Goal: Task Accomplishment & Management: Manage account settings

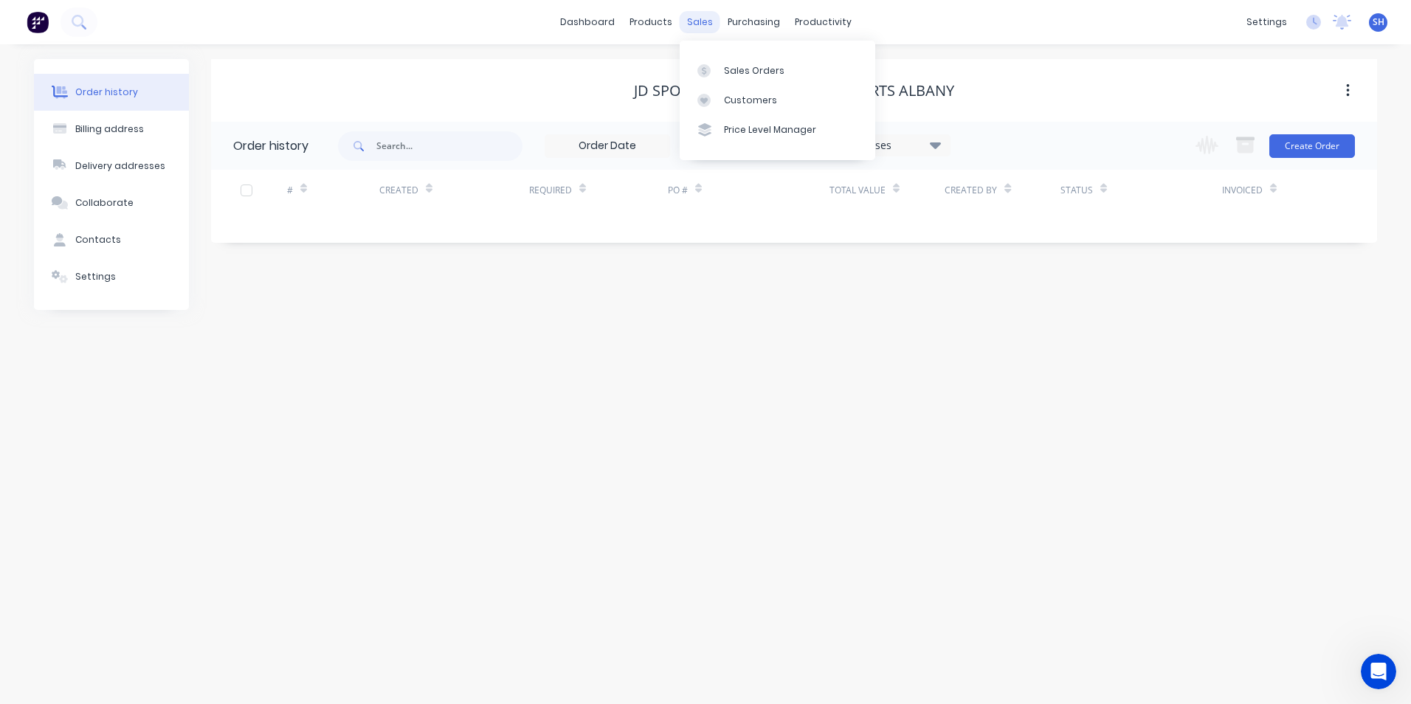
click at [689, 27] on div "sales" at bounding box center [700, 22] width 41 height 22
click at [787, 68] on link "Sales Orders" at bounding box center [778, 70] width 196 height 30
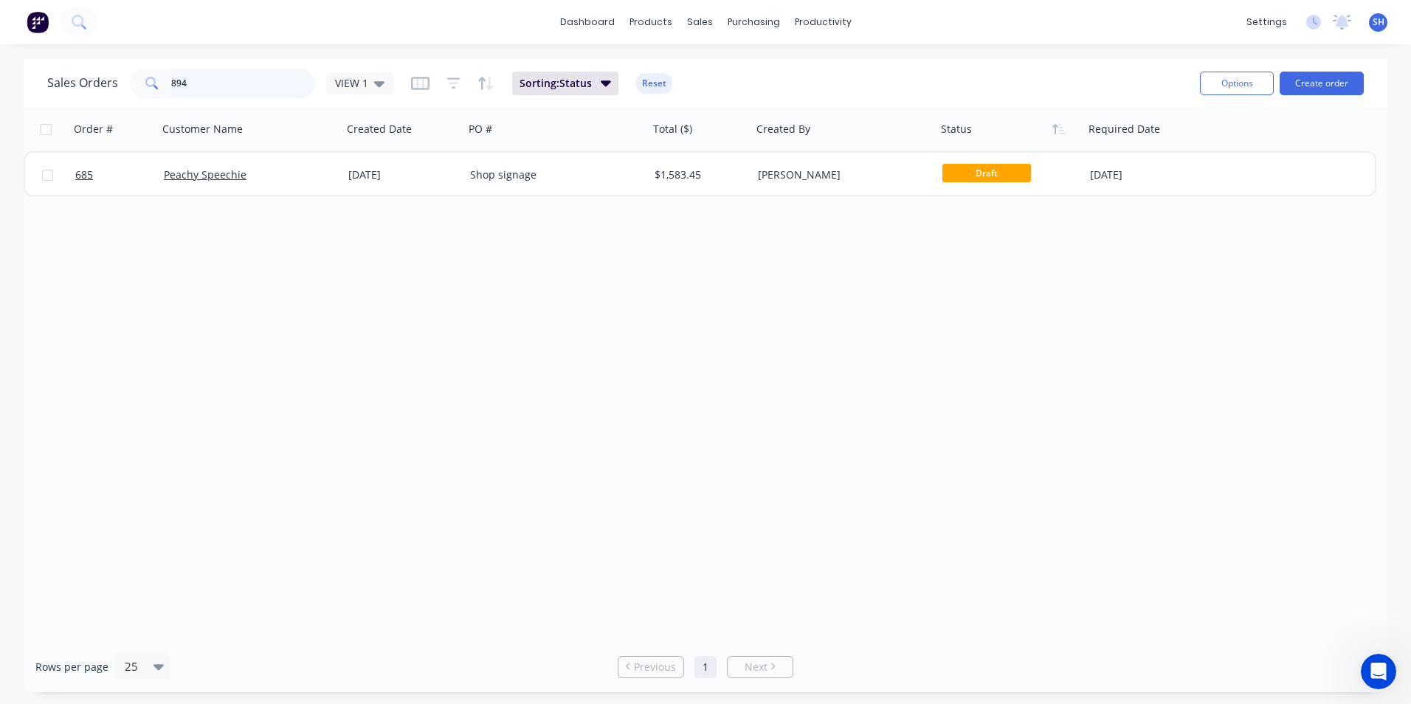
click at [224, 80] on input "894" at bounding box center [243, 84] width 144 height 30
drag, startPoint x: 224, startPoint y: 80, endPoint x: 146, endPoint y: 67, distance: 79.4
click at [146, 67] on div "Sales Orders 894 VIEW 1 Sorting: Status Reset" at bounding box center [617, 83] width 1141 height 36
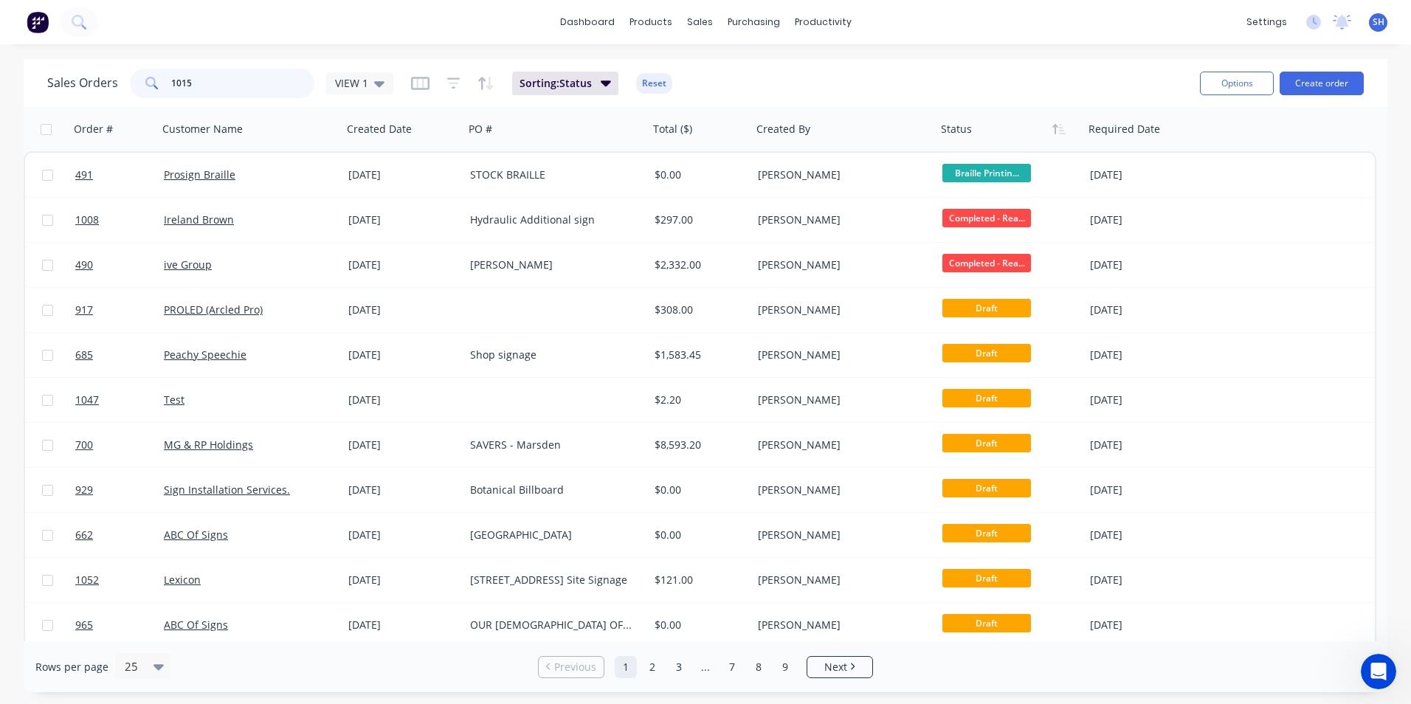
type input "1015"
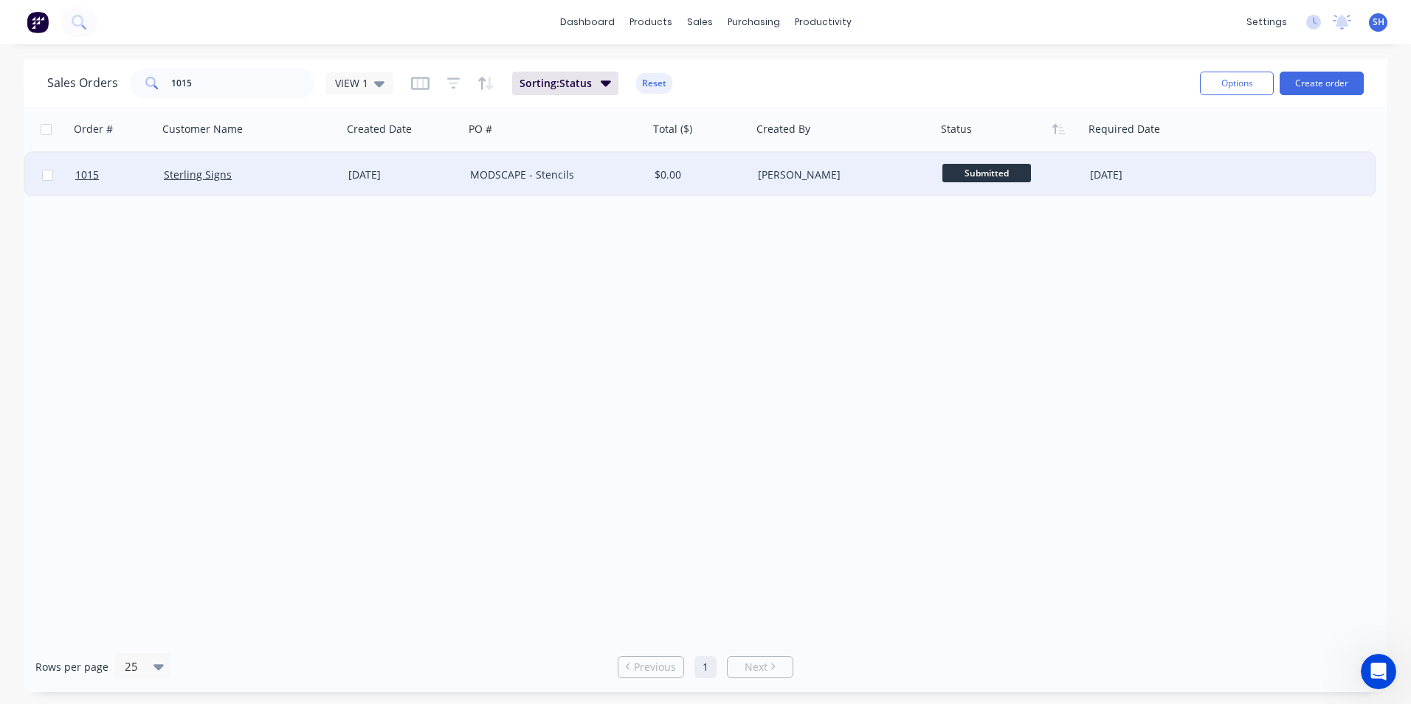
click at [587, 180] on div "MODSCAPE - Stencils" at bounding box center [552, 175] width 164 height 15
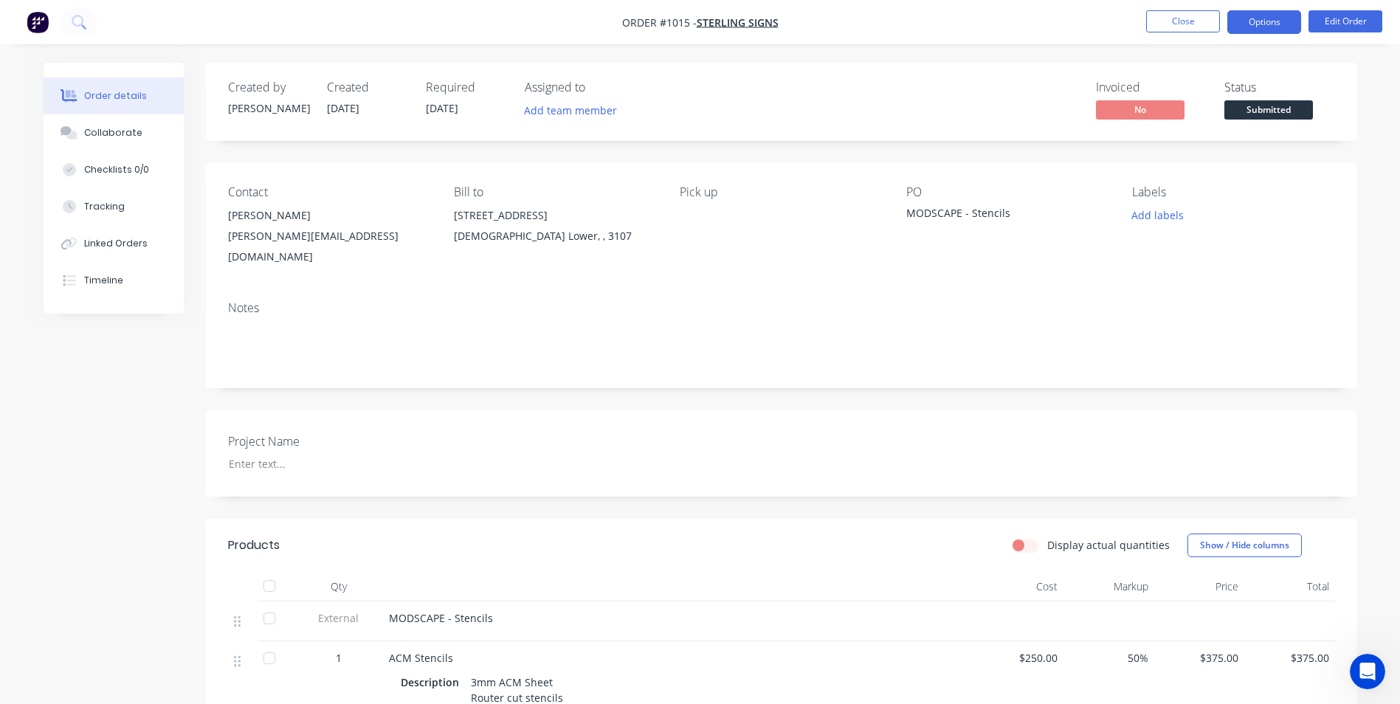
click at [1267, 30] on button "Options" at bounding box center [1265, 22] width 74 height 24
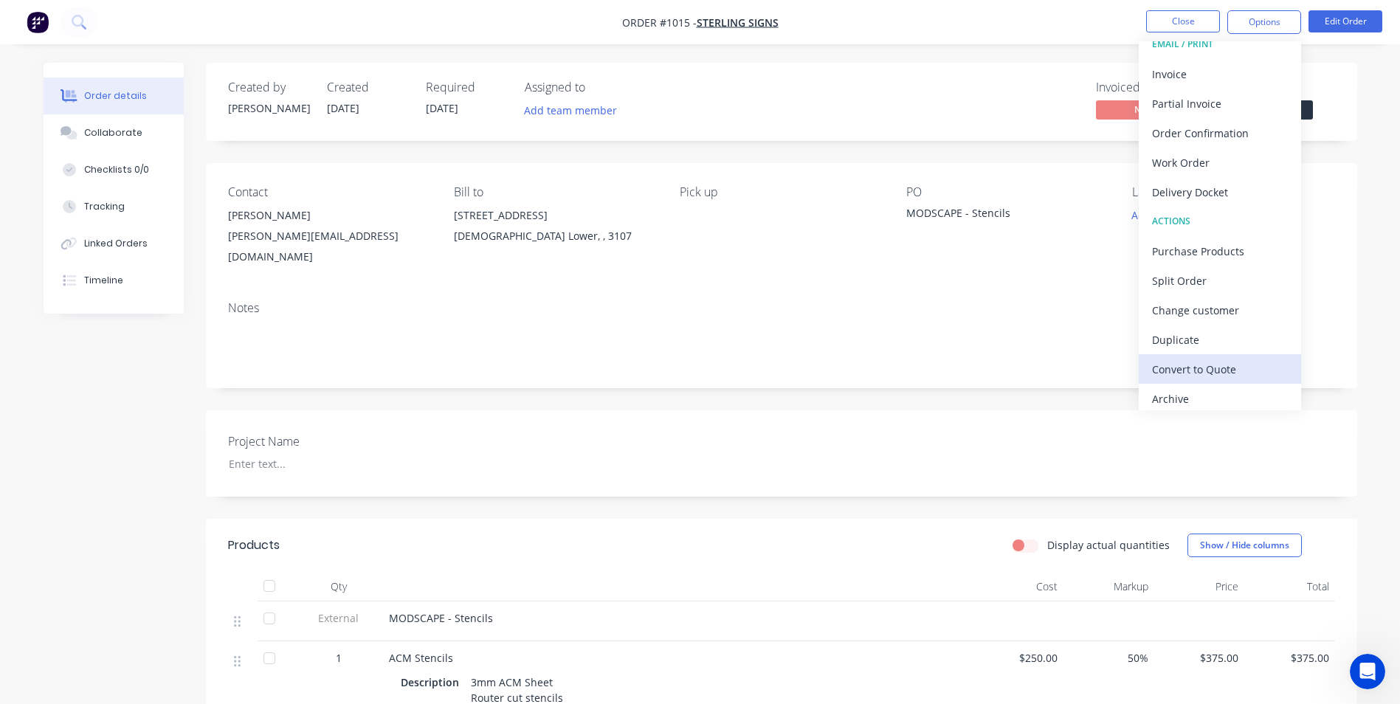
scroll to position [22, 0]
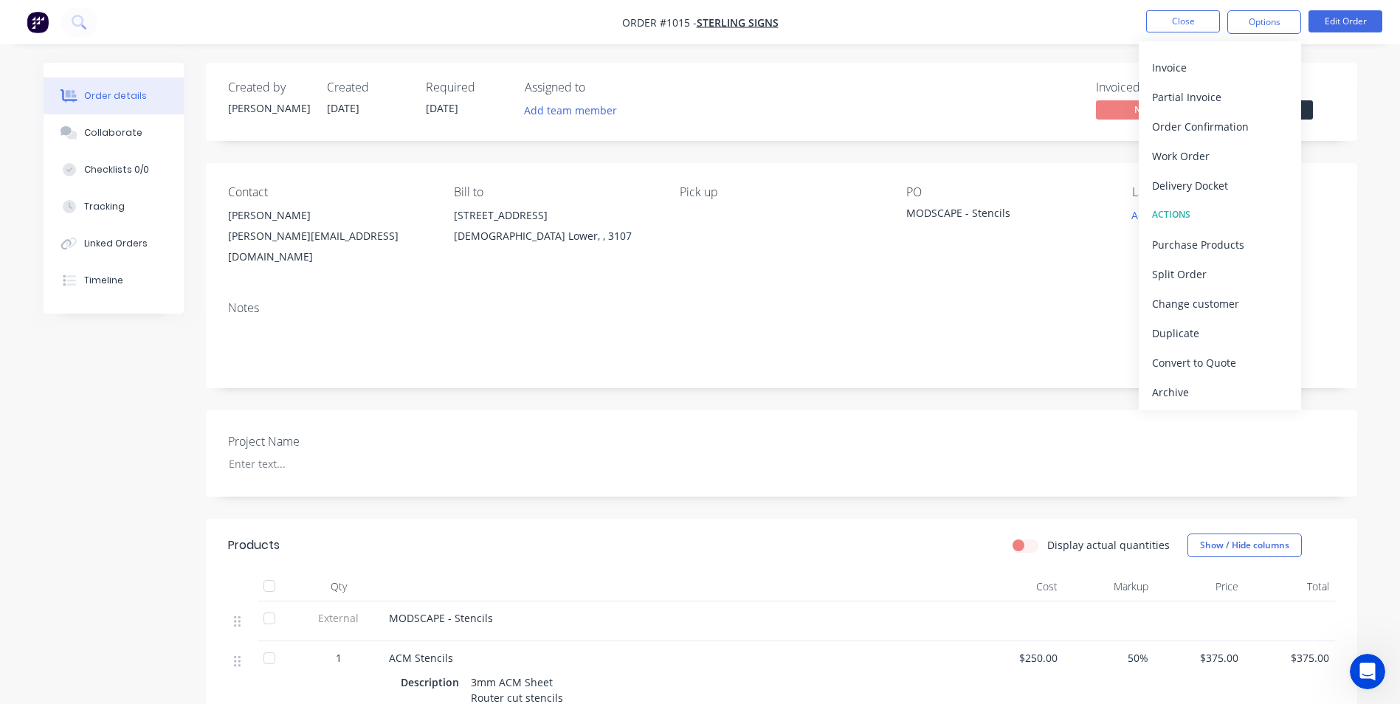
drag, startPoint x: 1186, startPoint y: 393, endPoint x: 1156, endPoint y: 394, distance: 30.3
click at [1186, 391] on div "Archive" at bounding box center [1220, 392] width 136 height 21
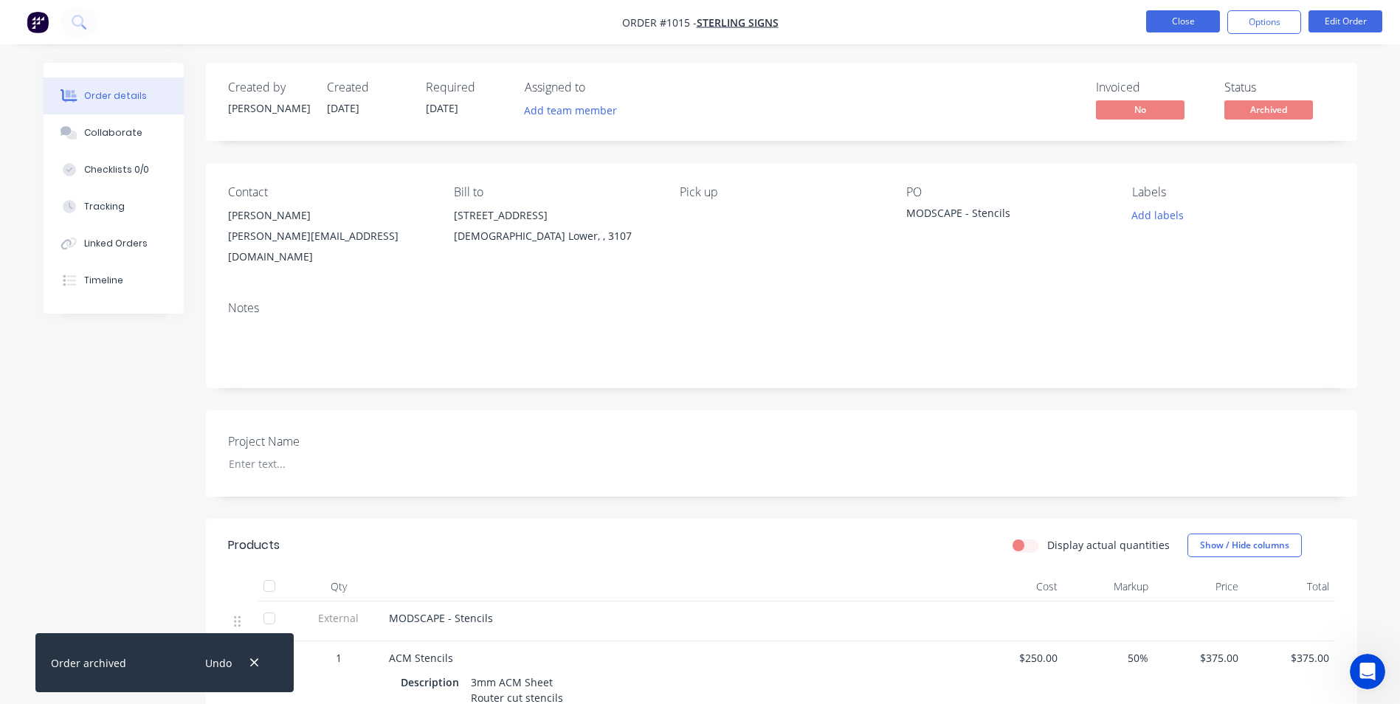
click at [1197, 18] on button "Close" at bounding box center [1183, 21] width 74 height 22
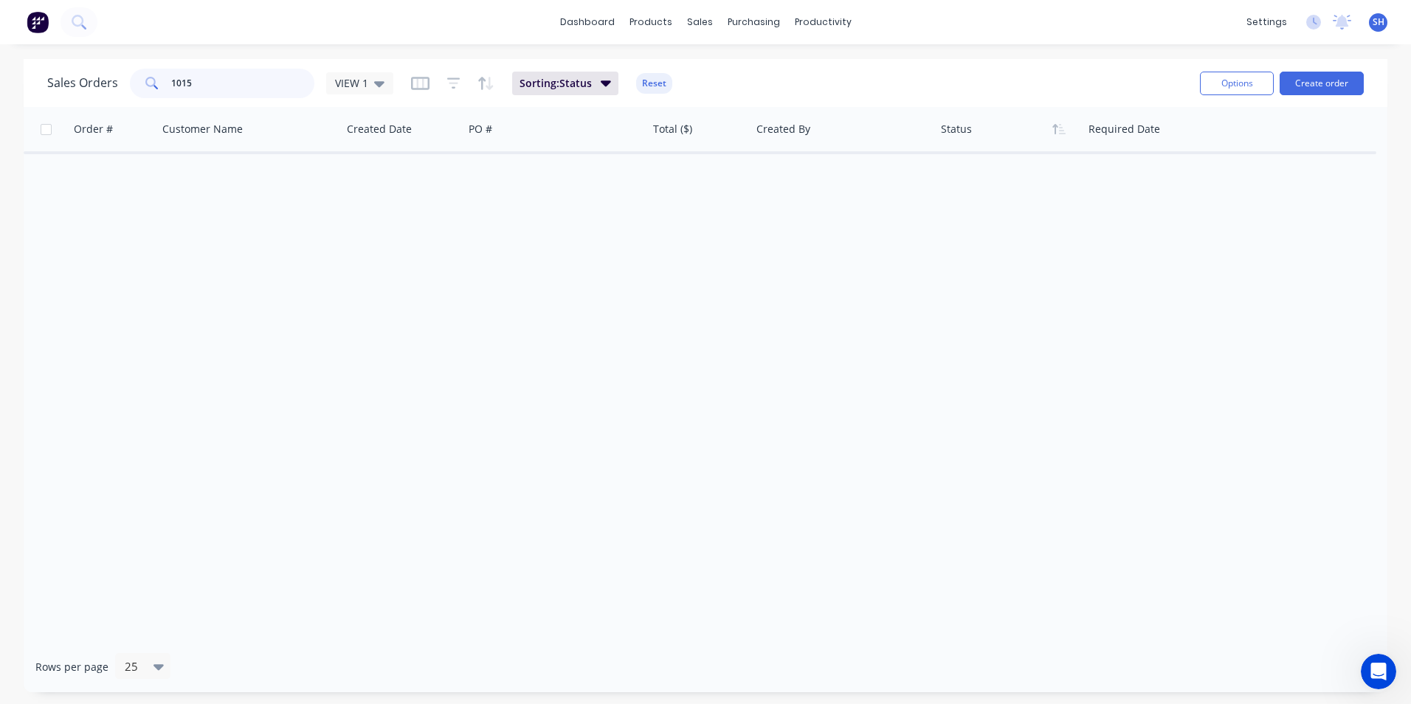
click at [267, 74] on input "1015" at bounding box center [243, 84] width 144 height 30
drag, startPoint x: 267, startPoint y: 74, endPoint x: 364, endPoint y: 150, distance: 123.0
click at [103, 65] on div "Sales Orders 1015 VIEW 1 Sorting: Status Reset" at bounding box center [617, 83] width 1141 height 36
type input "993"
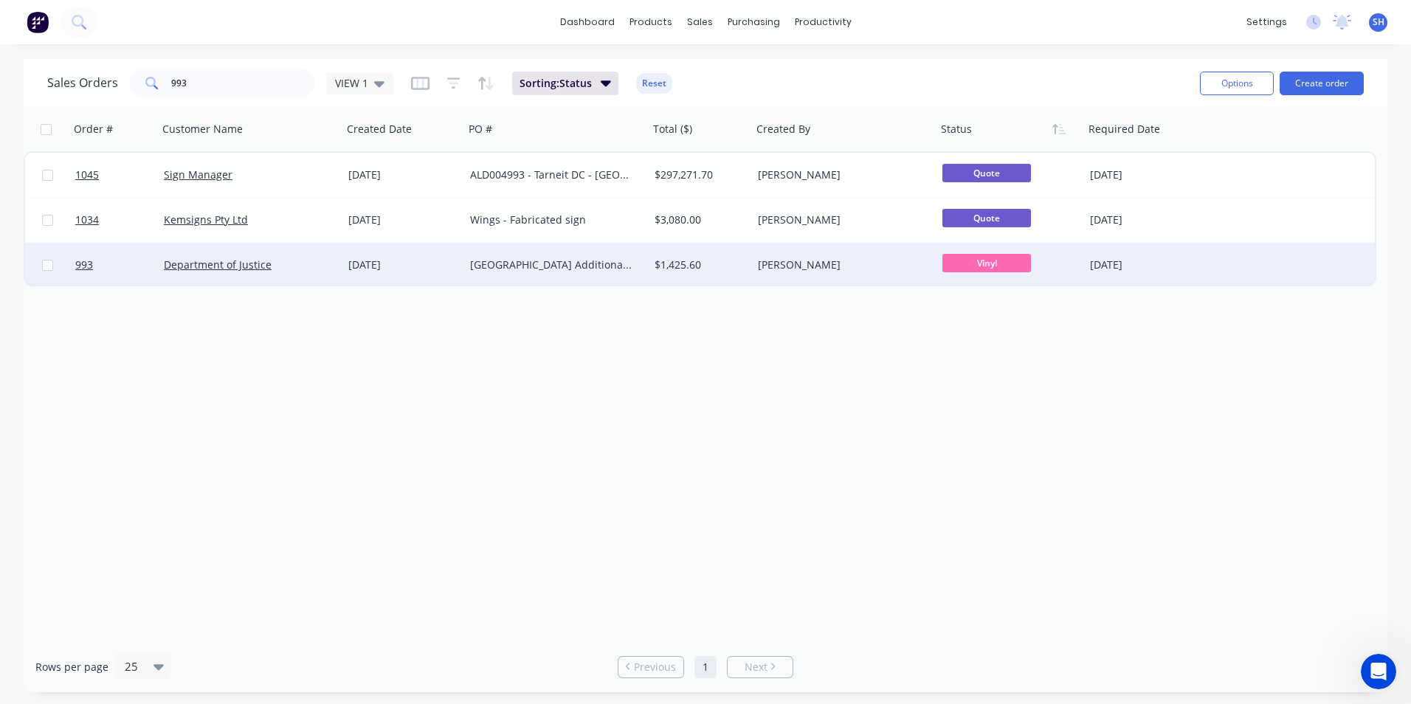
click at [328, 269] on div "Department of Justice" at bounding box center [250, 265] width 173 height 15
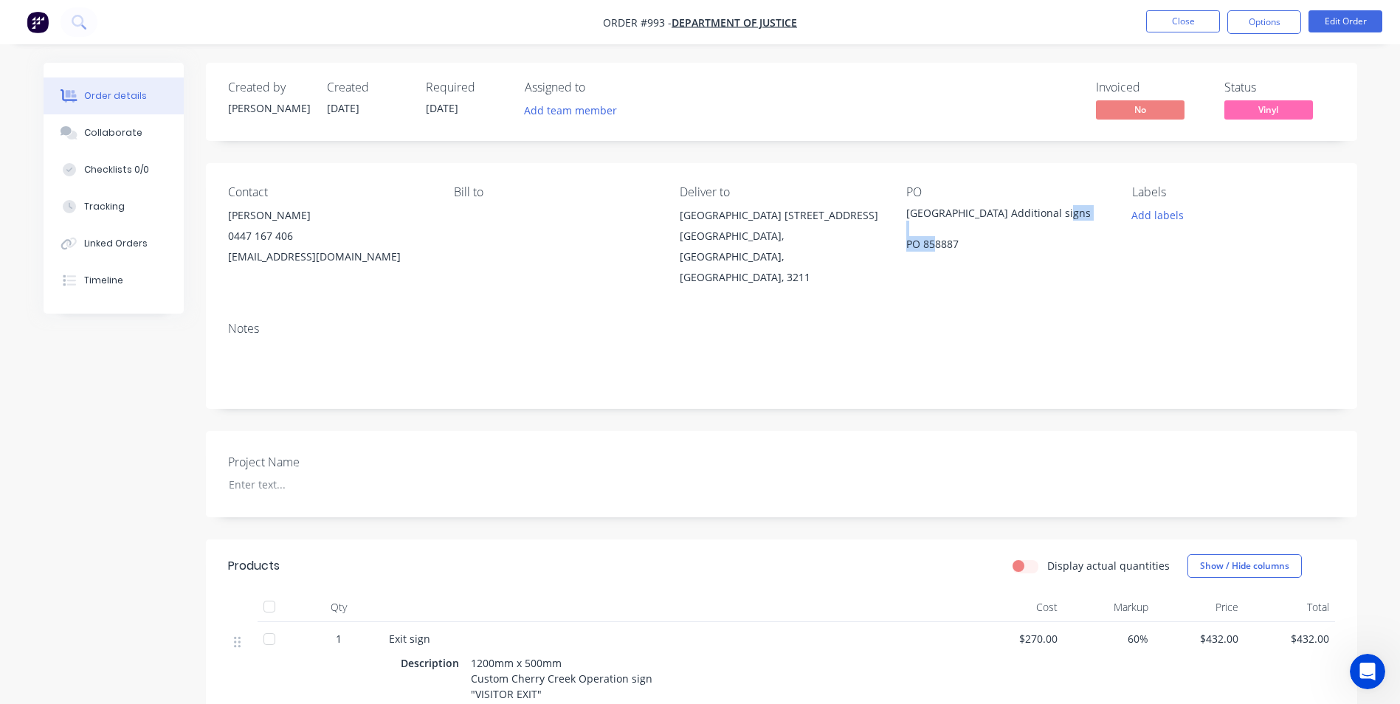
drag, startPoint x: 962, startPoint y: 243, endPoint x: 908, endPoint y: 248, distance: 54.1
click at [908, 248] on div "[GEOGRAPHIC_DATA] Additional signs PO 858887" at bounding box center [998, 228] width 185 height 47
copy div "PO 858887"
drag, startPoint x: 1048, startPoint y: 211, endPoint x: 898, endPoint y: 209, distance: 150.6
click at [898, 209] on div "Contact [PERSON_NAME] 0447 167 406 [EMAIL_ADDRESS][DOMAIN_NAME] Bill to Deliver…" at bounding box center [782, 236] width 1152 height 147
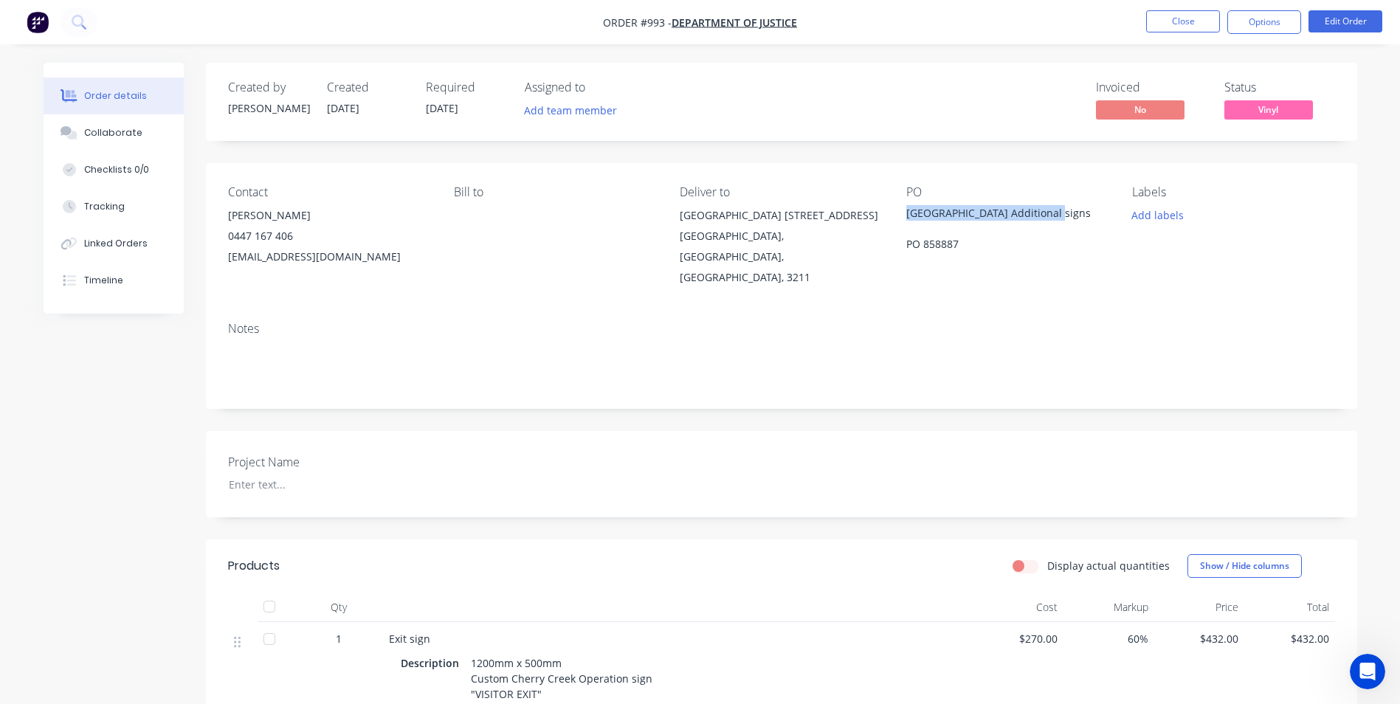
copy div "[GEOGRAPHIC_DATA] Additional signs"
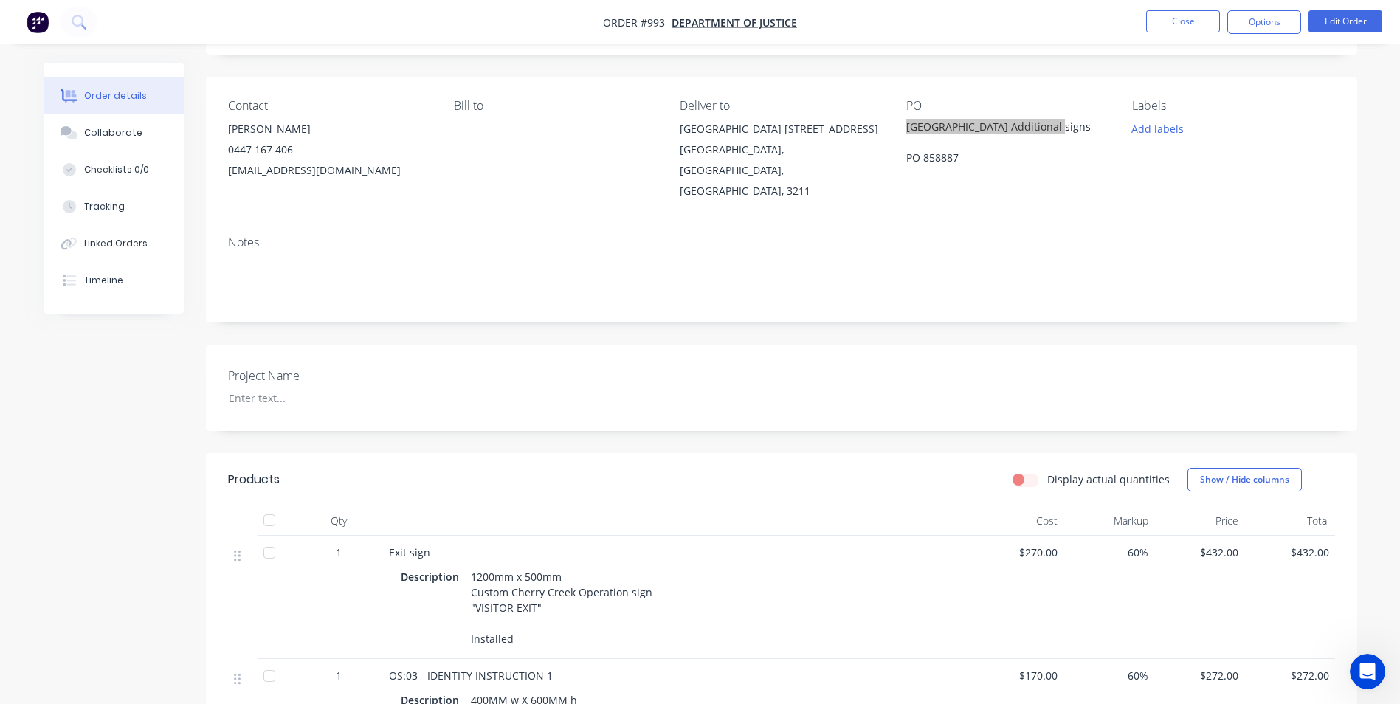
scroll to position [295, 0]
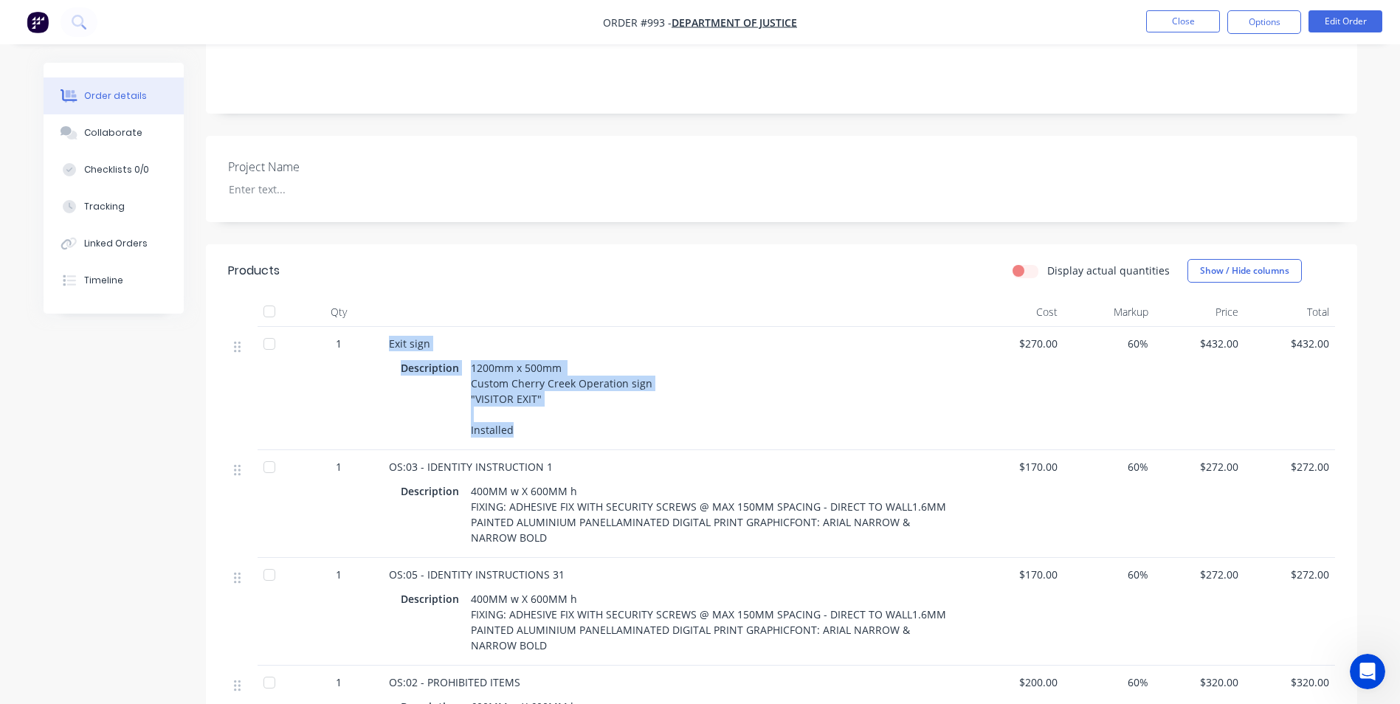
drag, startPoint x: 388, startPoint y: 320, endPoint x: 520, endPoint y: 410, distance: 159.5
click at [520, 410] on div "Exit sign Description 1200mm x 500mm Custom Cherry Creek Operation sign "VISITO…" at bounding box center [678, 388] width 591 height 123
copy div "Exit sign Description 1200mm x 500mm Custom Cherry Creek Operation sign "VISITO…"
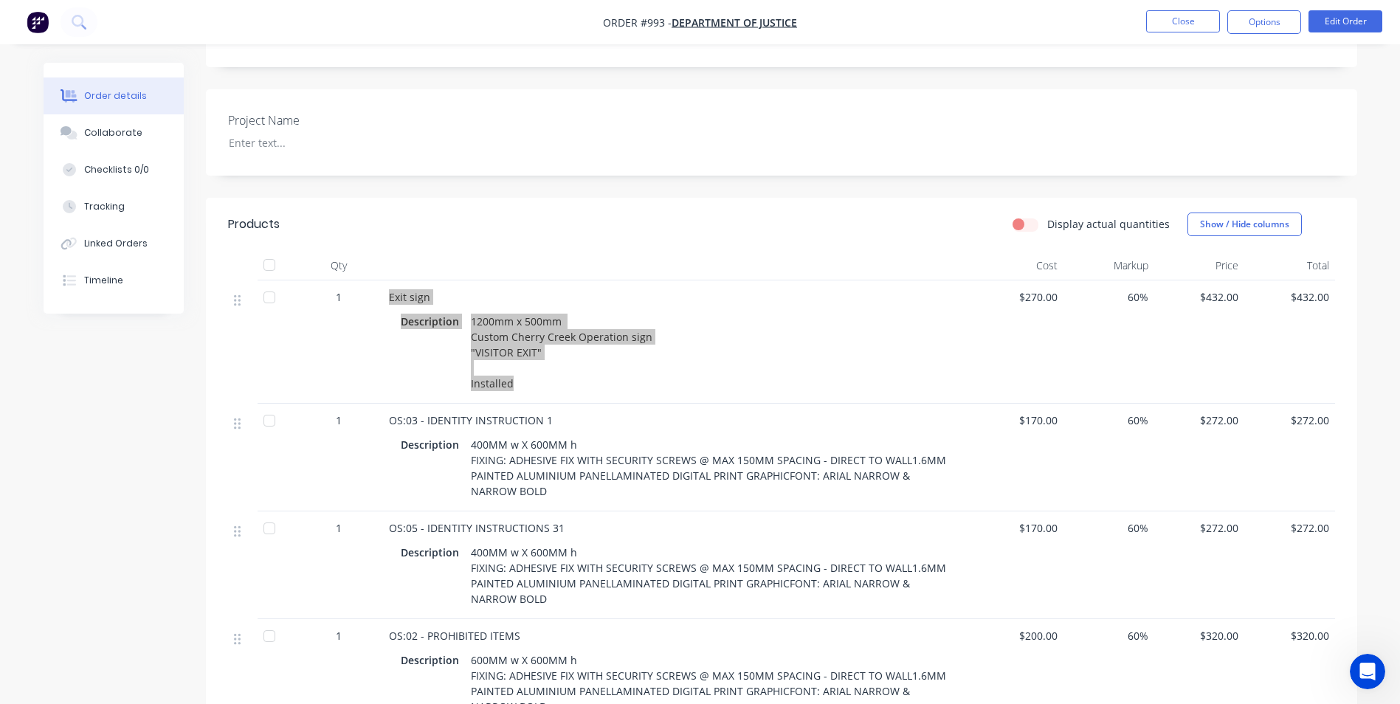
scroll to position [443, 0]
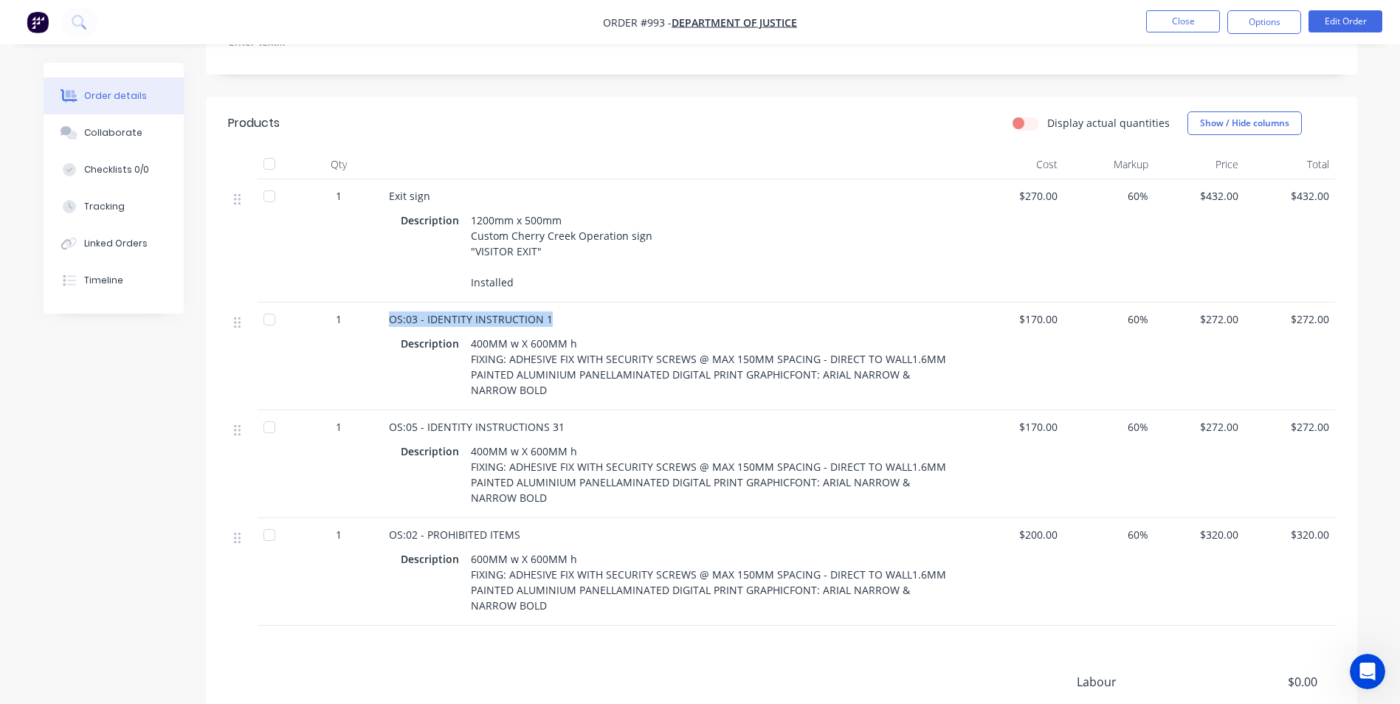
drag, startPoint x: 553, startPoint y: 297, endPoint x: 386, endPoint y: 285, distance: 167.2
click at [386, 303] on div "OS:03 - IDENTITY INSTRUCTION 1 Description 400MM w X 600MM h FIXING: ADHESIVE F…" at bounding box center [678, 357] width 591 height 108
copy span "OS:03 - IDENTITY INSTRUCTION 1"
drag, startPoint x: 563, startPoint y: 400, endPoint x: 385, endPoint y: 405, distance: 178.0
click at [385, 410] on div "OS:05 - IDENTITY INSTRUCTIONS 31 Description 400MM w X 600MM h FIXING: ADHESIVE…" at bounding box center [678, 464] width 591 height 108
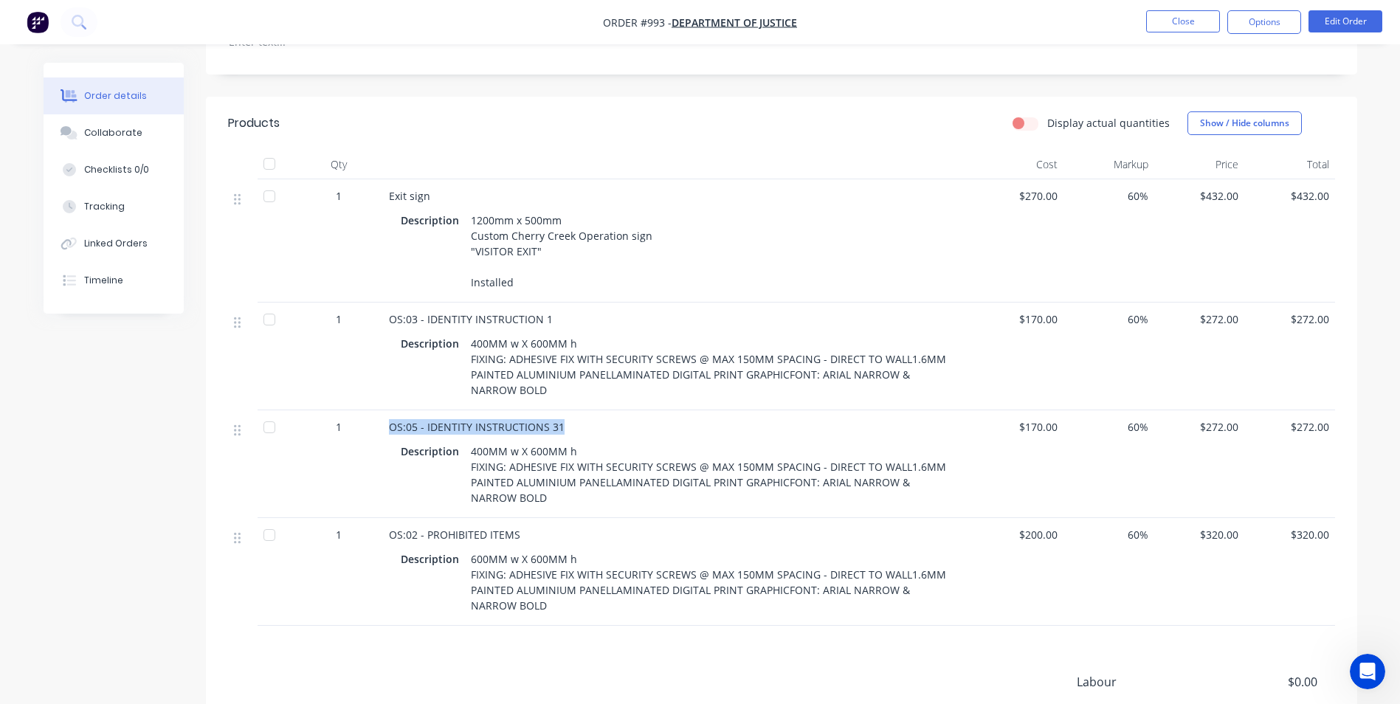
copy span "OS:05 - IDENTITY INSTRUCTIONS 31"
drag, startPoint x: 387, startPoint y: 513, endPoint x: 565, endPoint y: 512, distance: 177.9
click at [565, 518] on div "OS:02 - PROHIBITED ITEMS Description 600MM w X 600MM h FIXING: ADHESIVE FIX WIT…" at bounding box center [678, 572] width 591 height 108
copy span "OS:02 - PROHIBITED ITEMS"
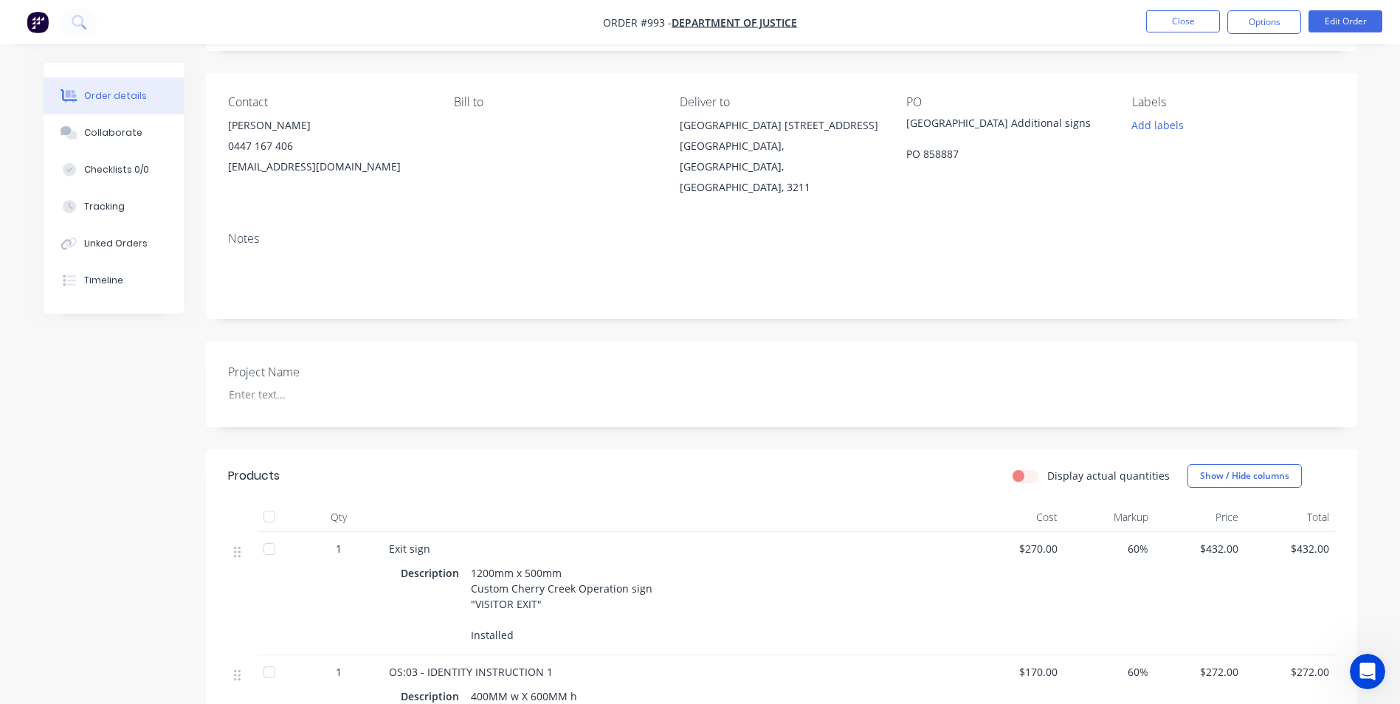
scroll to position [0, 0]
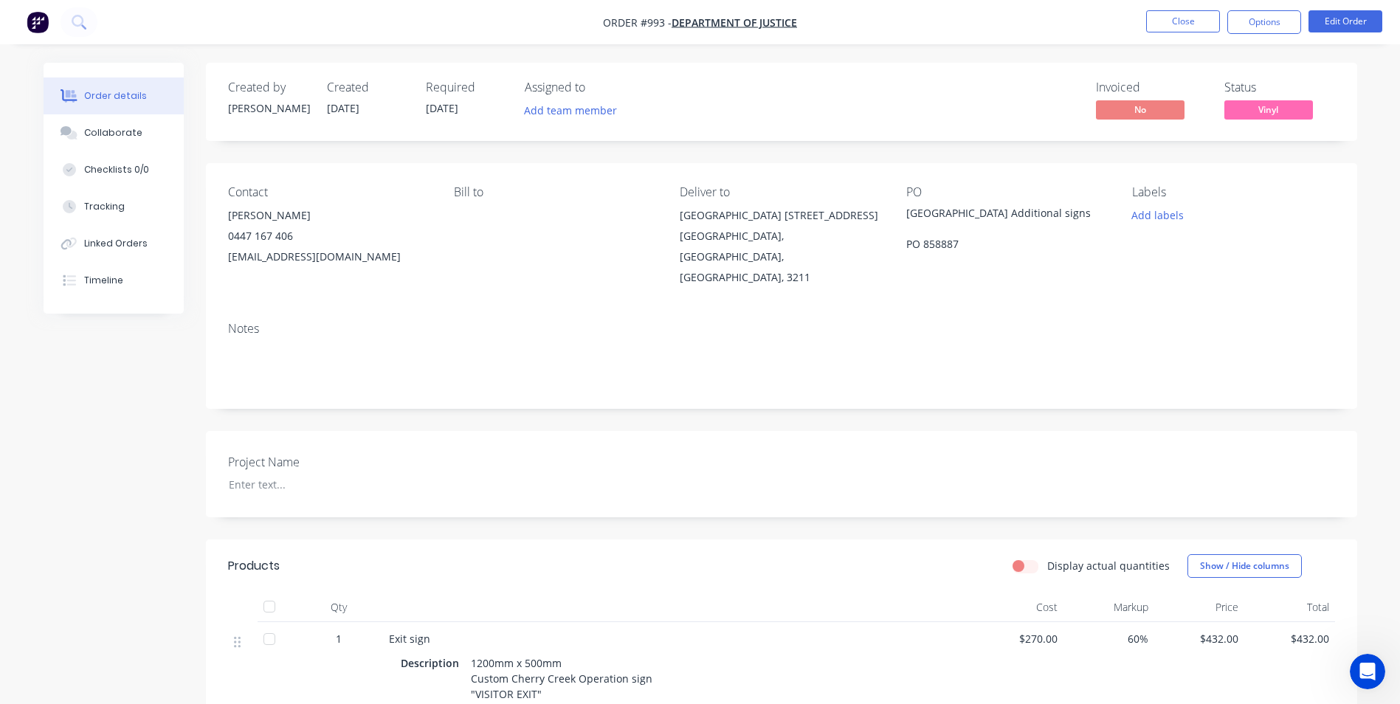
drag, startPoint x: 230, startPoint y: 215, endPoint x: 419, endPoint y: 252, distance: 192.0
click at [419, 252] on div "[PERSON_NAME] 0447 167 406 [EMAIL_ADDRESS][DOMAIN_NAME]" at bounding box center [329, 236] width 202 height 62
copy div "[PERSON_NAME] 0447 167 406 [EMAIL_ADDRESS][DOMAIN_NAME]"
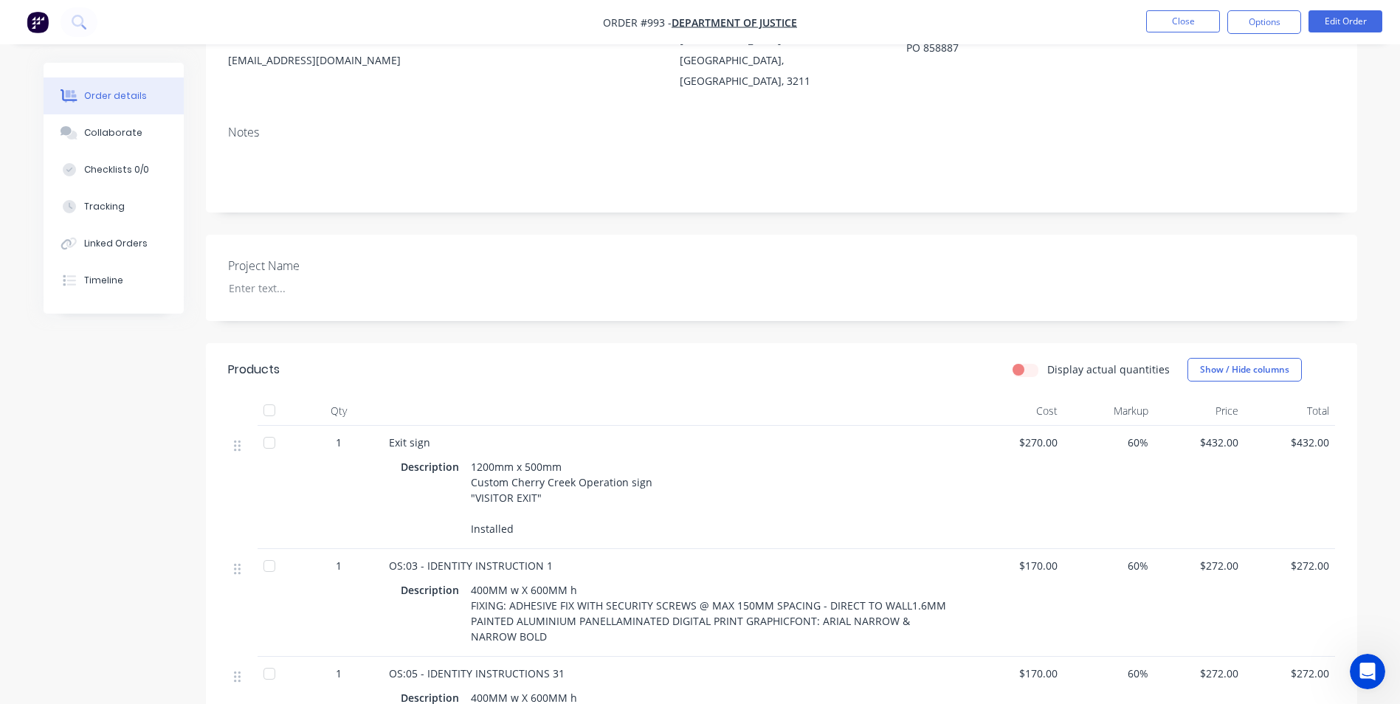
scroll to position [517, 0]
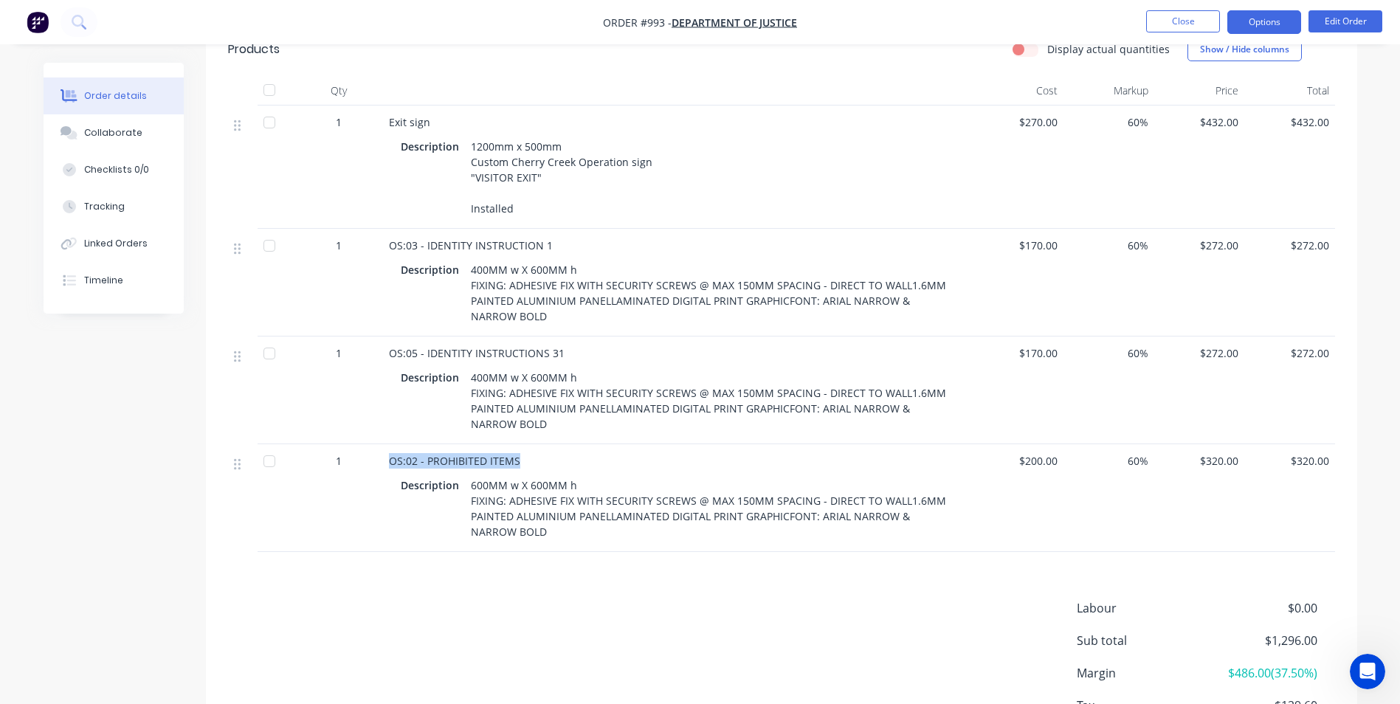
click at [1282, 23] on button "Options" at bounding box center [1265, 22] width 74 height 24
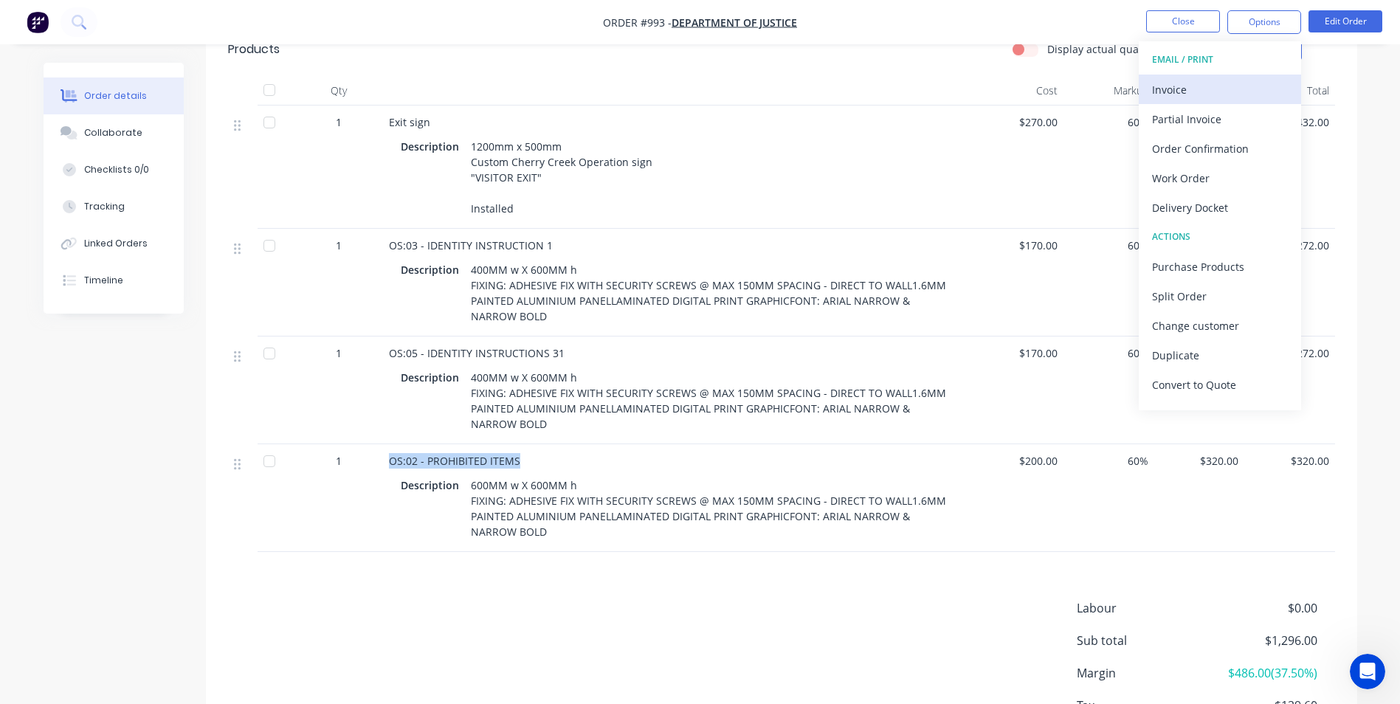
click at [1241, 90] on div "Invoice" at bounding box center [1220, 89] width 136 height 21
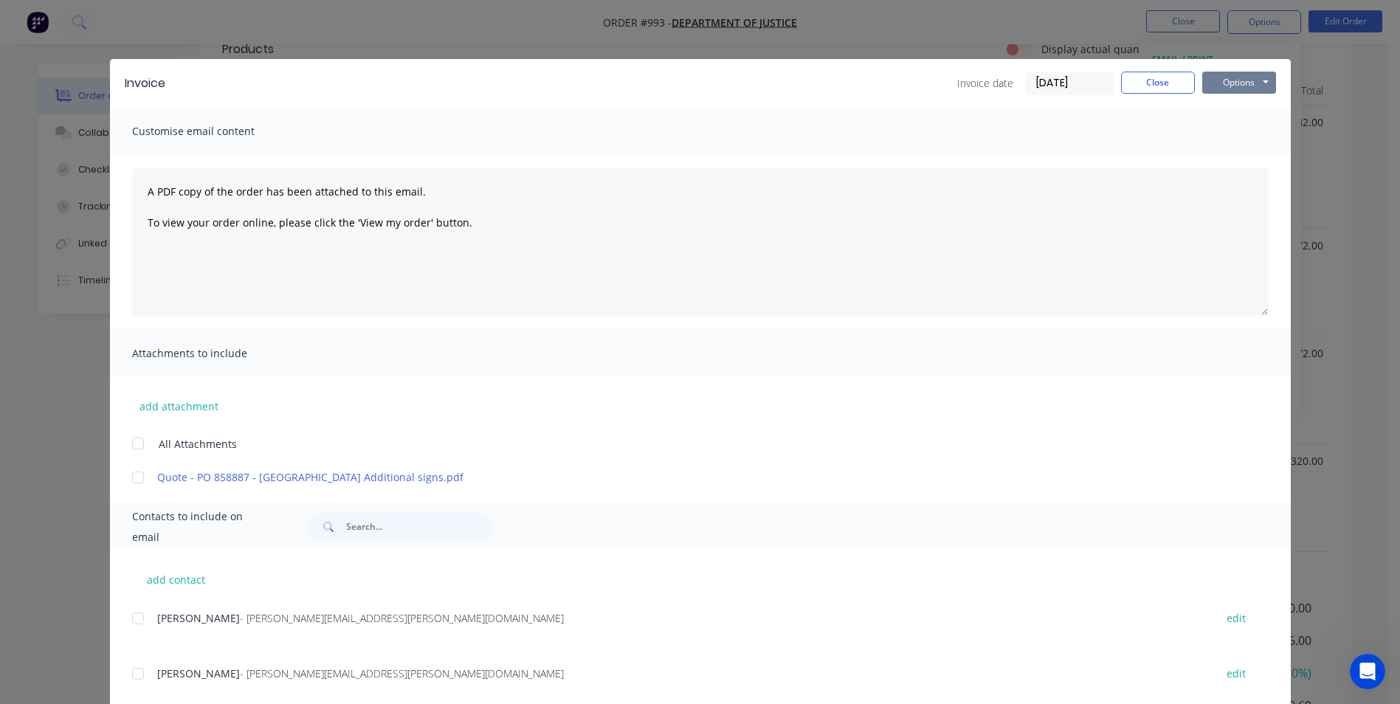
click at [1253, 79] on button "Options" at bounding box center [1239, 83] width 74 height 22
click at [1253, 126] on button "Print" at bounding box center [1249, 133] width 94 height 24
drag, startPoint x: 1145, startPoint y: 77, endPoint x: 1228, endPoint y: 38, distance: 91.5
click at [1146, 77] on button "Close" at bounding box center [1158, 83] width 74 height 22
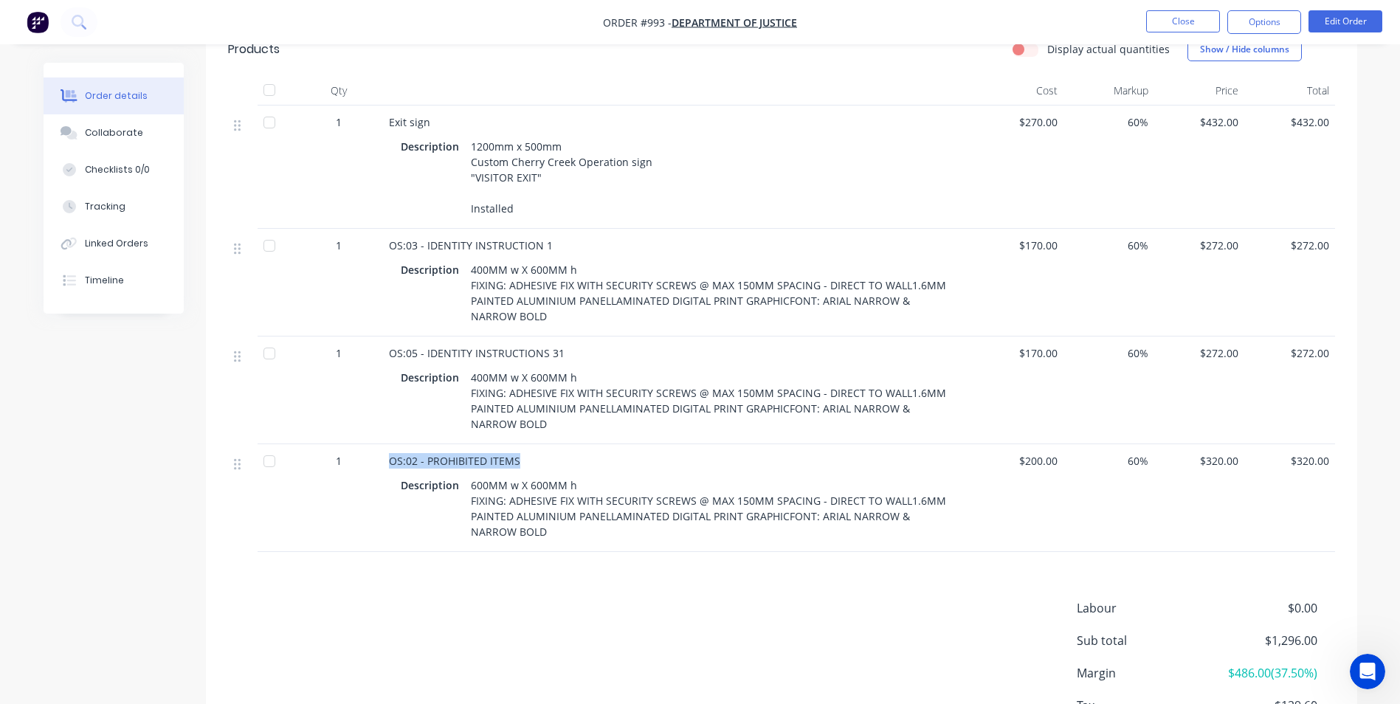
drag, startPoint x: 1258, startPoint y: 24, endPoint x: 1254, endPoint y: 41, distance: 16.7
click at [1259, 24] on button "Options" at bounding box center [1265, 22] width 74 height 24
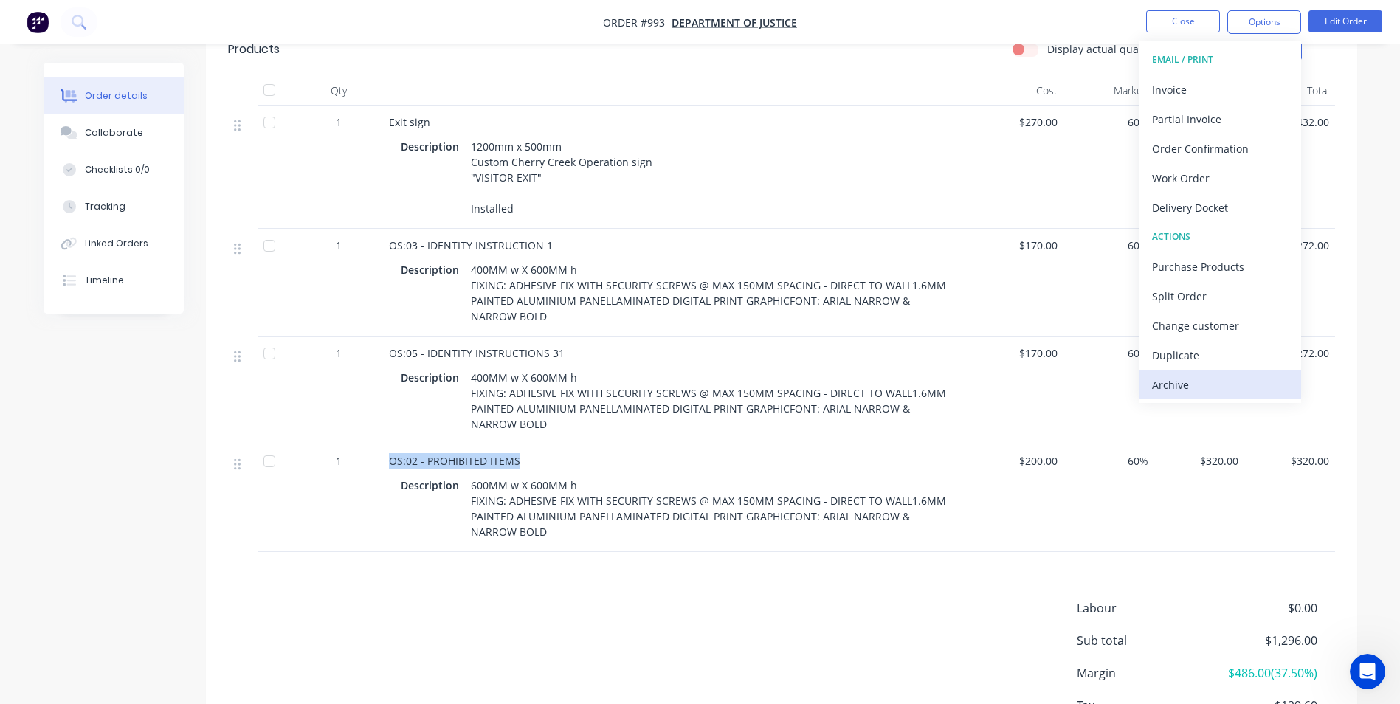
click at [1206, 383] on div "Archive" at bounding box center [1220, 384] width 136 height 21
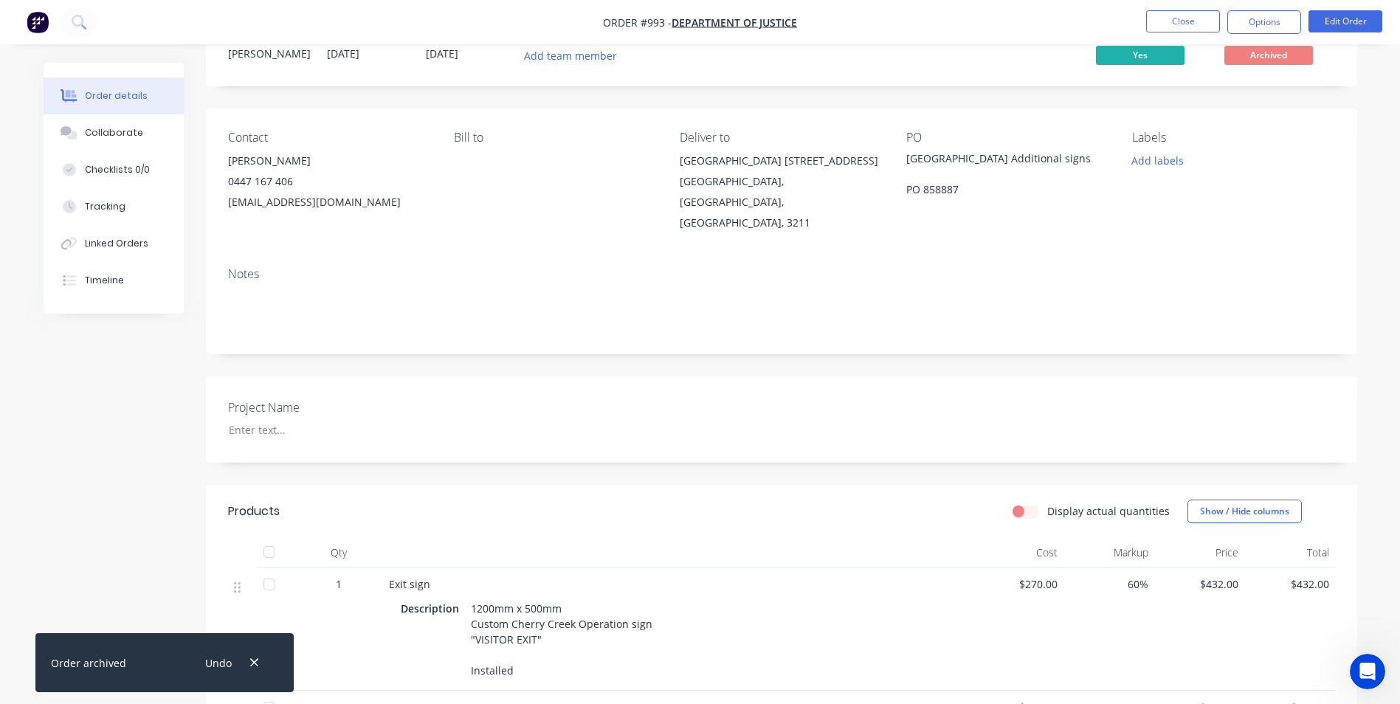
scroll to position [0, 0]
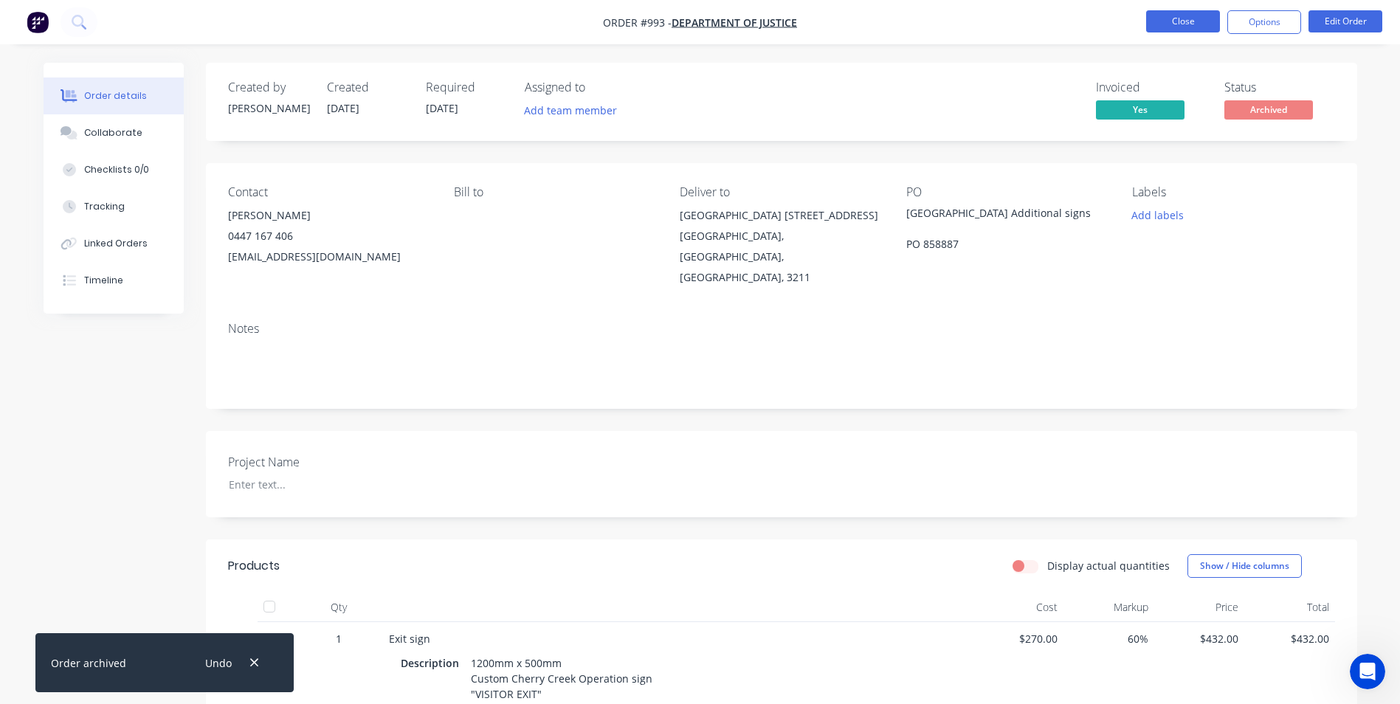
click at [1168, 25] on button "Close" at bounding box center [1183, 21] width 74 height 22
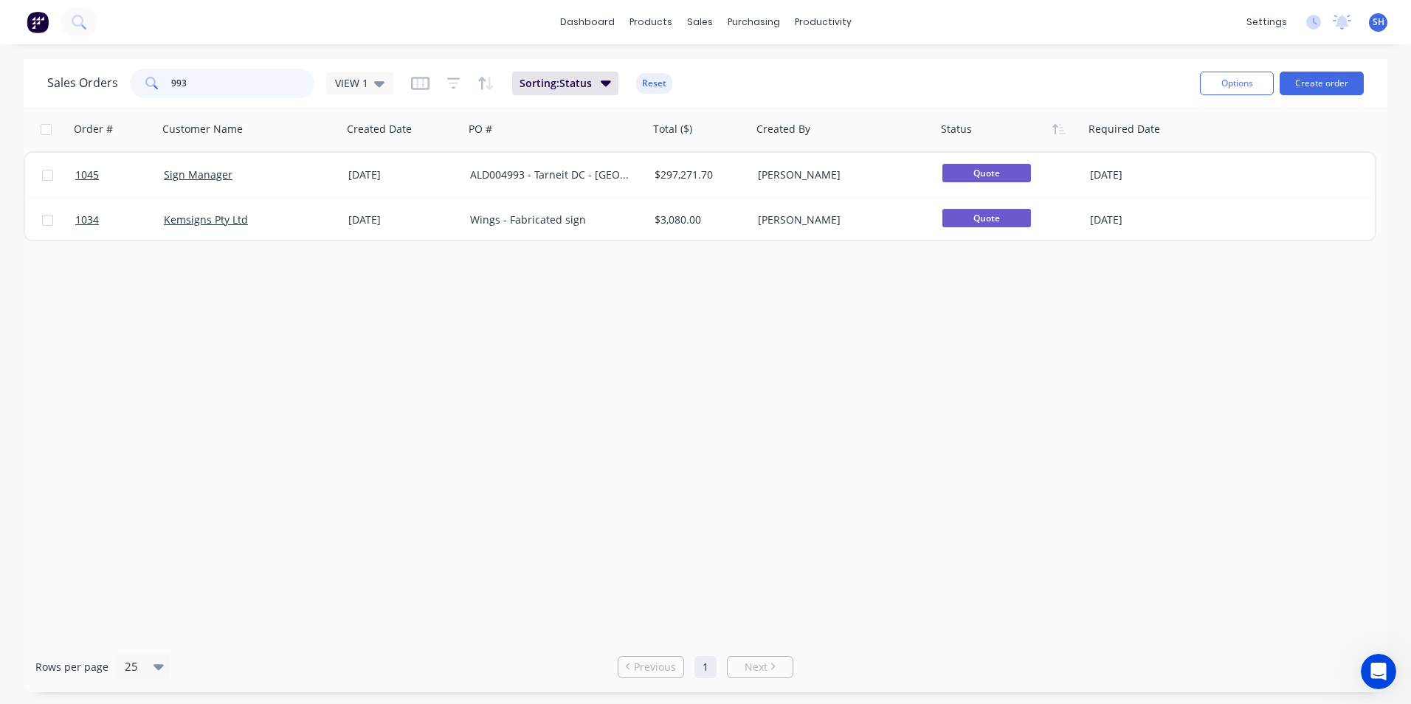
click at [188, 96] on input "993" at bounding box center [243, 84] width 144 height 30
drag, startPoint x: 198, startPoint y: 88, endPoint x: 135, endPoint y: 70, distance: 65.2
click at [135, 70] on div "993" at bounding box center [222, 84] width 185 height 30
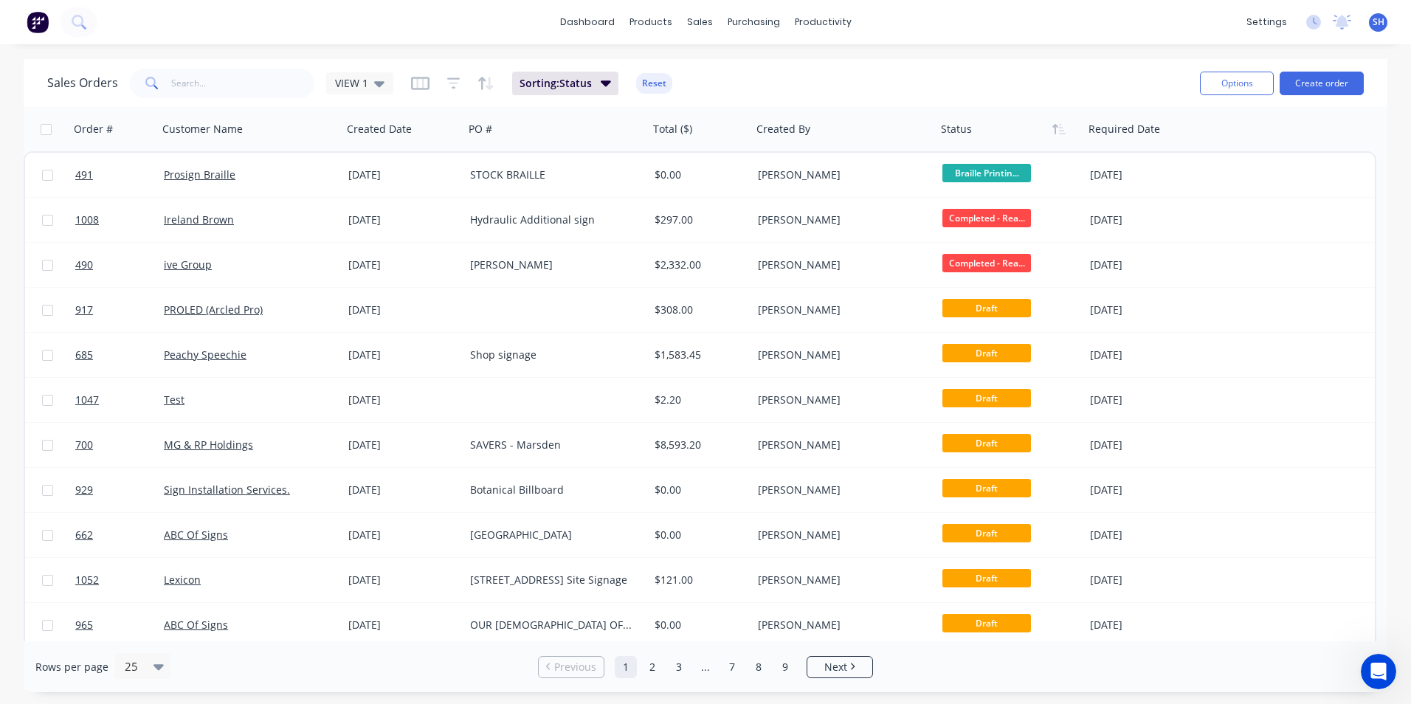
drag, startPoint x: 243, startPoint y: 118, endPoint x: 238, endPoint y: 92, distance: 26.3
click at [240, 110] on div "Customer Name" at bounding box center [248, 129] width 185 height 44
click at [237, 90] on input "text" at bounding box center [243, 84] width 144 height 30
click at [199, 86] on input "text" at bounding box center [243, 84] width 144 height 30
type input "1054"
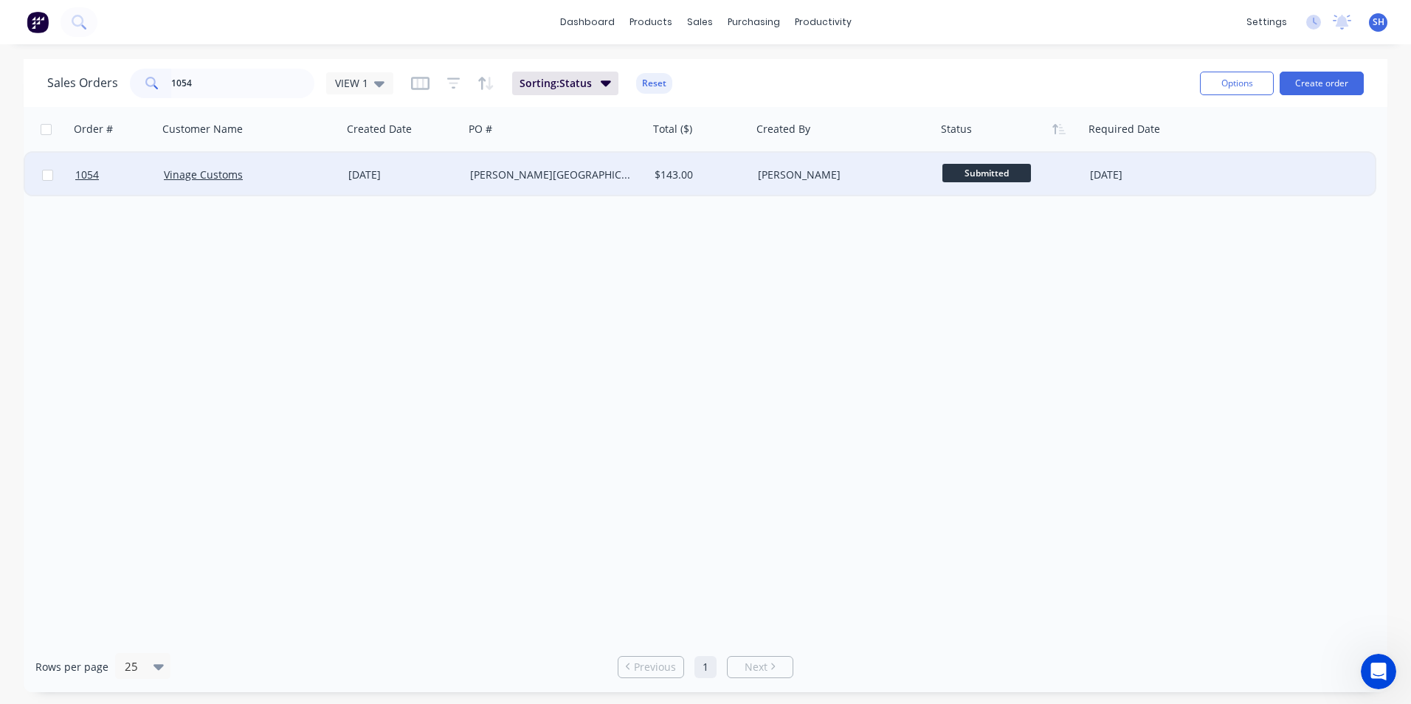
click at [273, 170] on div "Vinage Customs" at bounding box center [246, 175] width 164 height 15
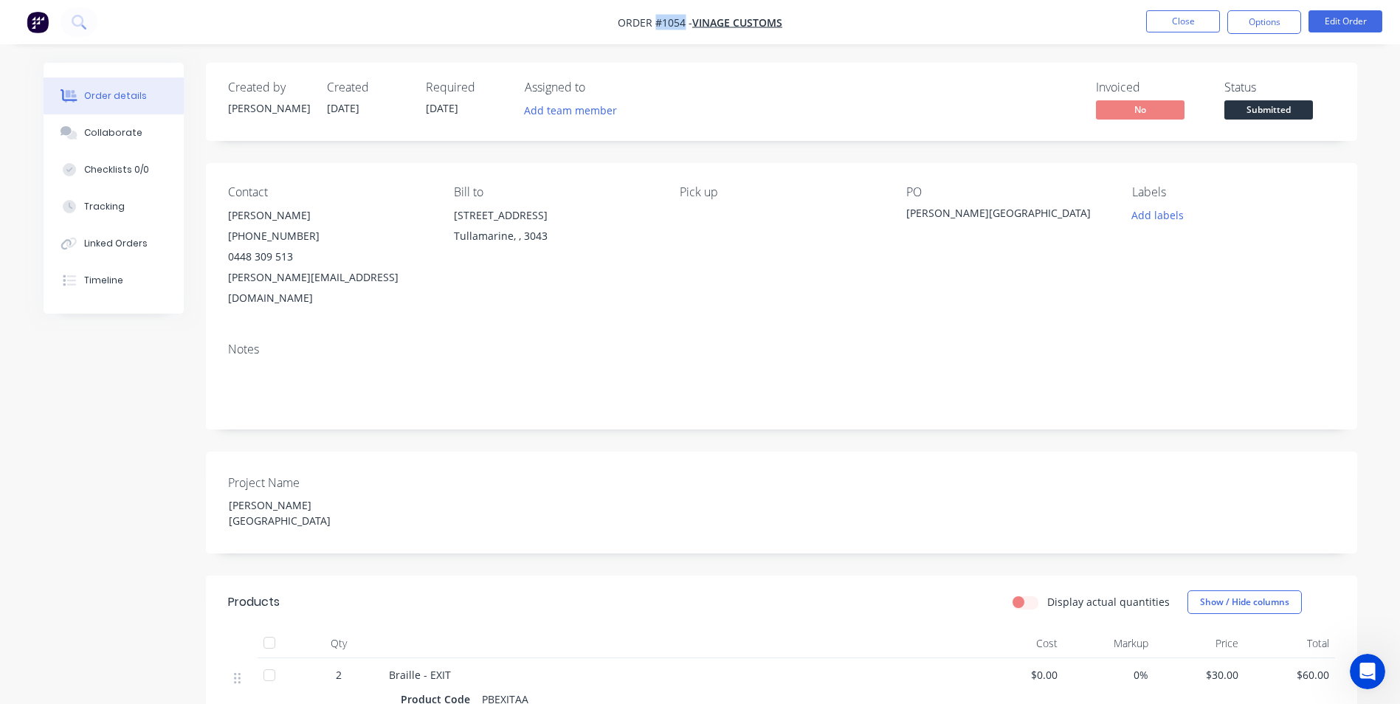
drag, startPoint x: 684, startPoint y: 24, endPoint x: 657, endPoint y: 27, distance: 27.5
click at [657, 27] on span "Order #1054 -" at bounding box center [655, 23] width 75 height 14
copy span "#1054"
drag, startPoint x: 971, startPoint y: 210, endPoint x: 909, endPoint y: 208, distance: 62.8
click at [909, 208] on div "[PERSON_NAME][GEOGRAPHIC_DATA]" at bounding box center [998, 215] width 185 height 21
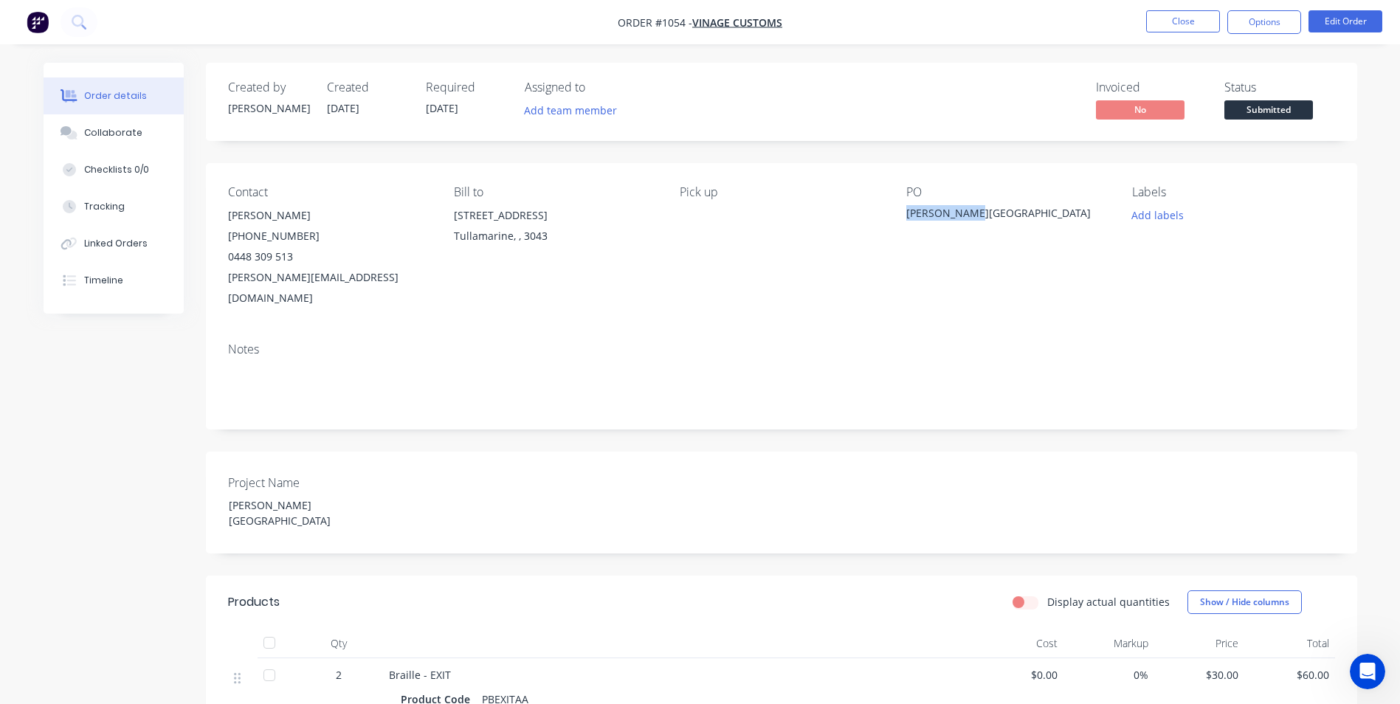
copy div "[PERSON_NAME][GEOGRAPHIC_DATA]"
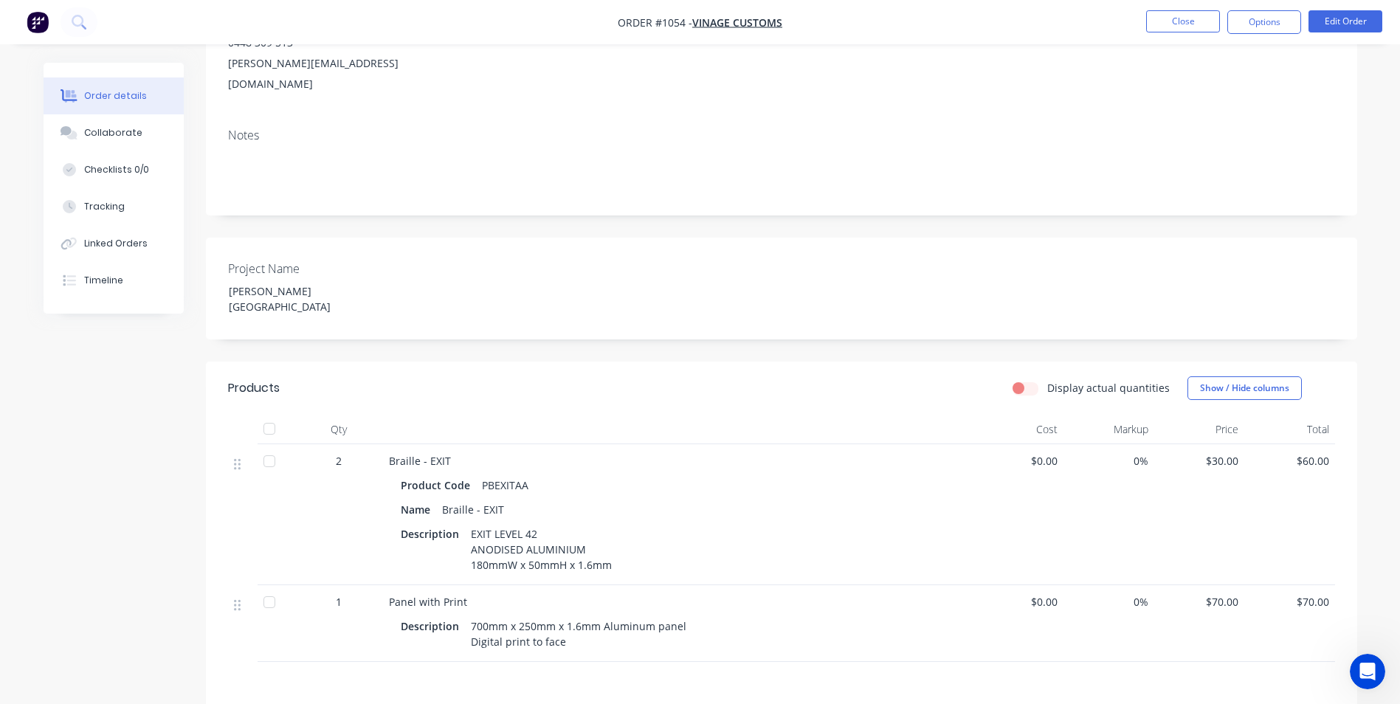
scroll to position [221, 0]
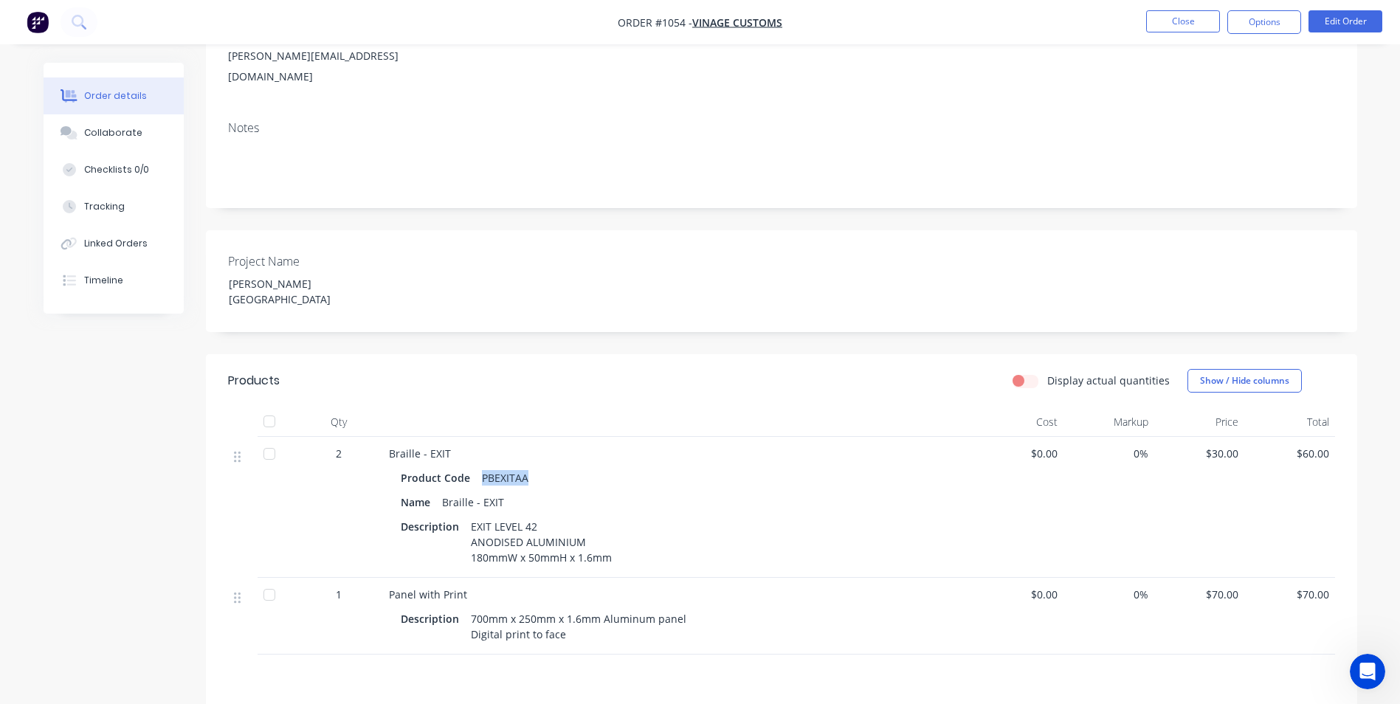
drag, startPoint x: 528, startPoint y: 444, endPoint x: 482, endPoint y: 444, distance: 45.8
click at [482, 467] on div "PBEXITAA" at bounding box center [505, 477] width 58 height 21
copy div "PBEXITAA"
drag, startPoint x: 535, startPoint y: 487, endPoint x: 472, endPoint y: 487, distance: 62.7
click at [472, 516] on div "EXIT LEVEL 42 ANODISED ALUMINIUM 180mmW x 50mmH x 1.6mm" at bounding box center [541, 542] width 153 height 52
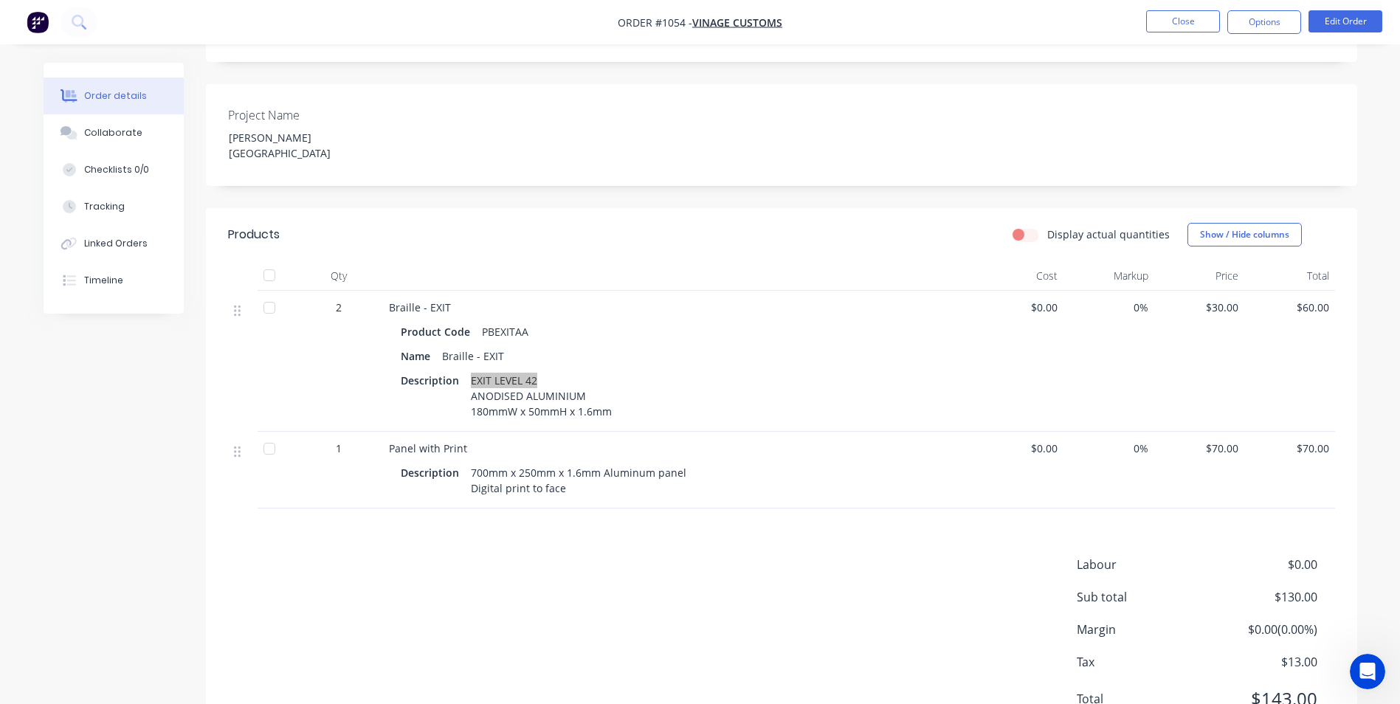
scroll to position [369, 0]
drag, startPoint x: 470, startPoint y: 433, endPoint x: 593, endPoint y: 461, distance: 126.6
click at [593, 461] on div "Panel with Print Description 700mm x 250mm x 1.6mm Aluminum panel Digital print…" at bounding box center [678, 468] width 591 height 77
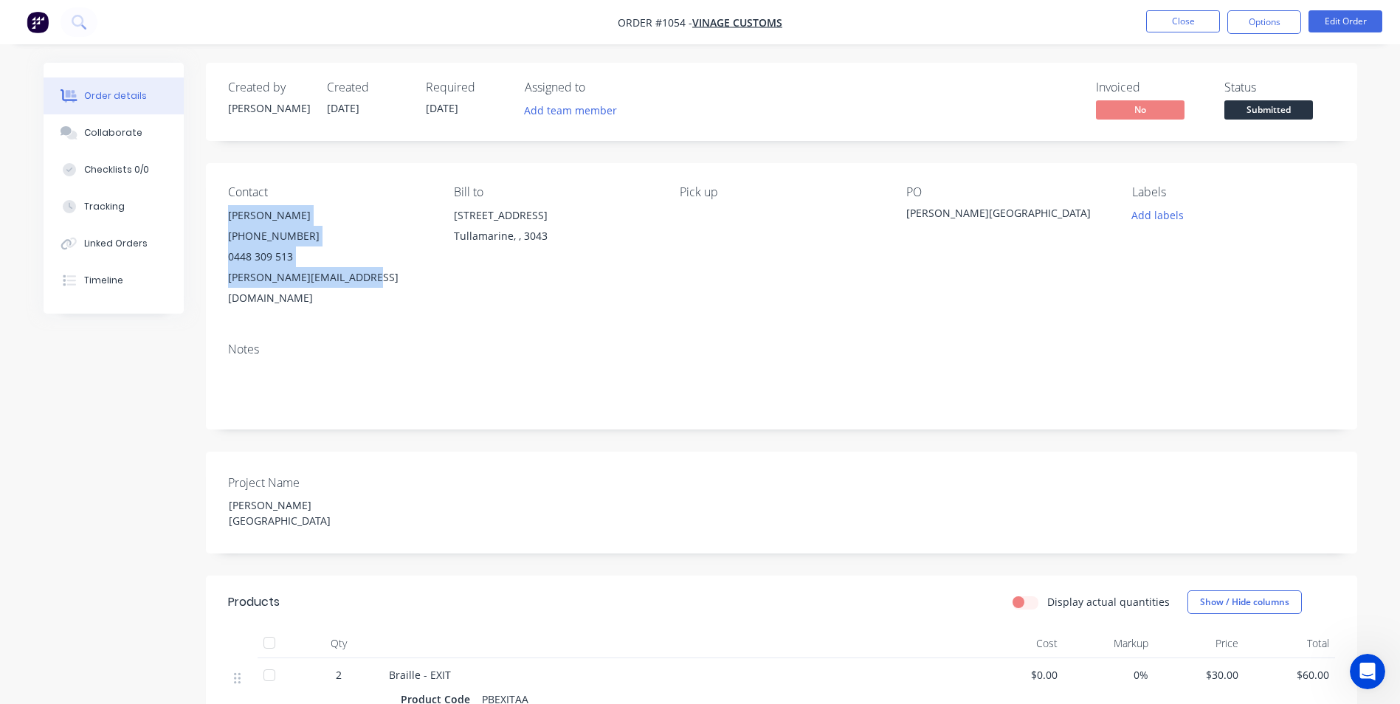
drag, startPoint x: 227, startPoint y: 211, endPoint x: 382, endPoint y: 286, distance: 172.3
click at [382, 286] on div "Contact [PERSON_NAME] [PHONE_NUMBER] [PERSON_NAME][EMAIL_ADDRESS][DOMAIN_NAME] …" at bounding box center [782, 247] width 1152 height 168
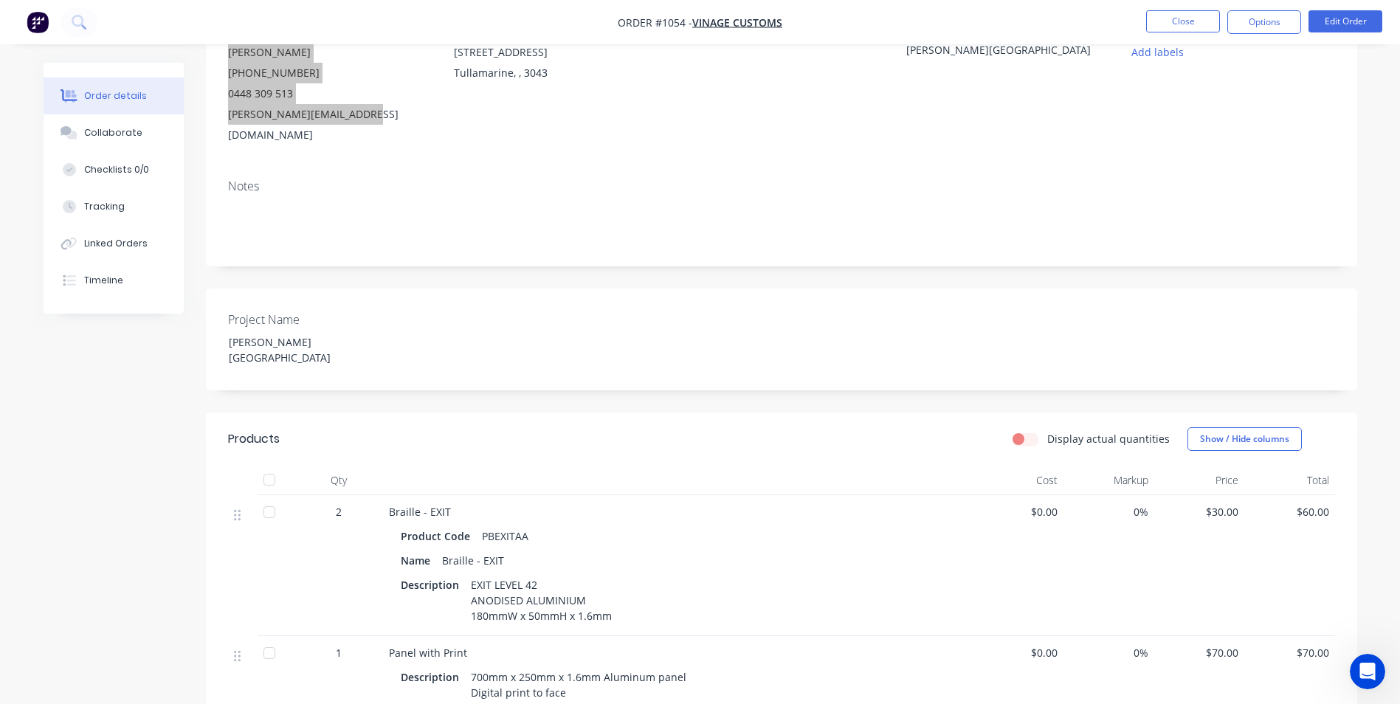
scroll to position [399, 0]
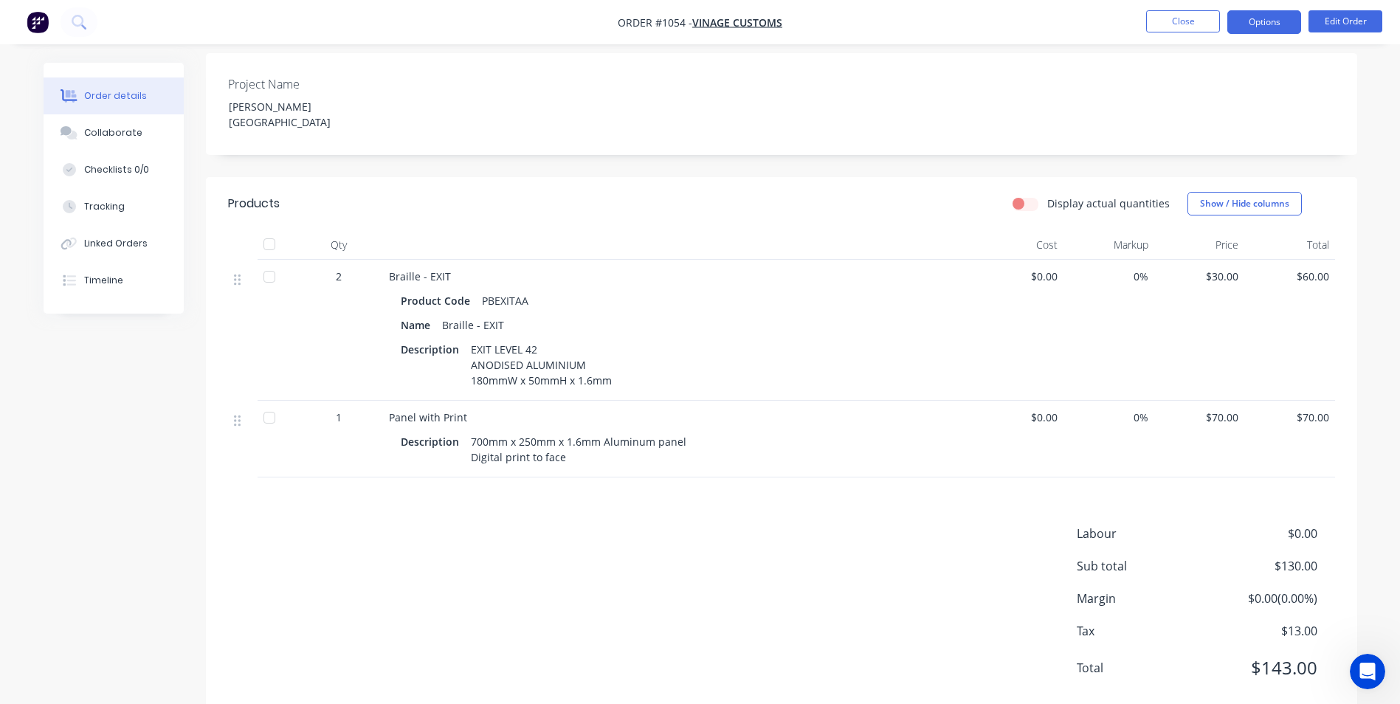
drag, startPoint x: 1282, startPoint y: 16, endPoint x: 1278, endPoint y: 28, distance: 13.3
click at [1282, 16] on button "Options" at bounding box center [1265, 22] width 74 height 24
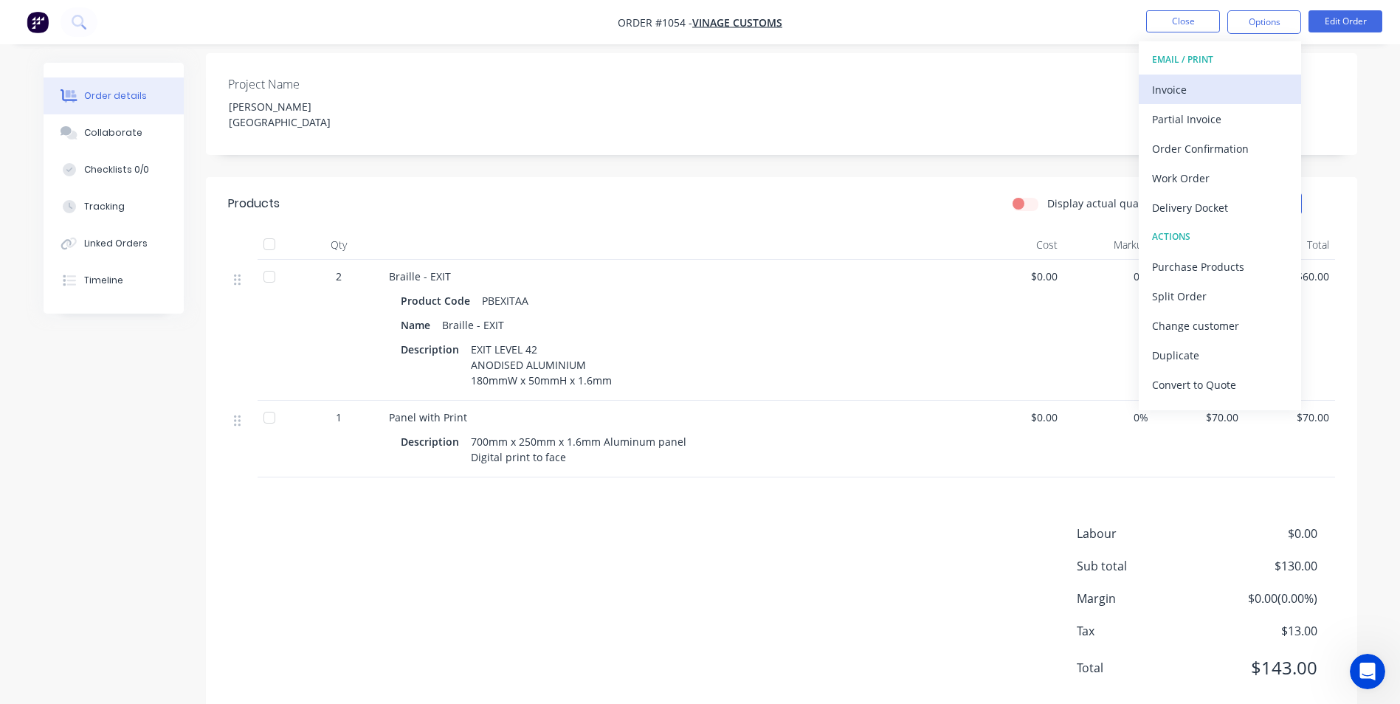
click at [1234, 88] on div "Invoice" at bounding box center [1220, 89] width 136 height 21
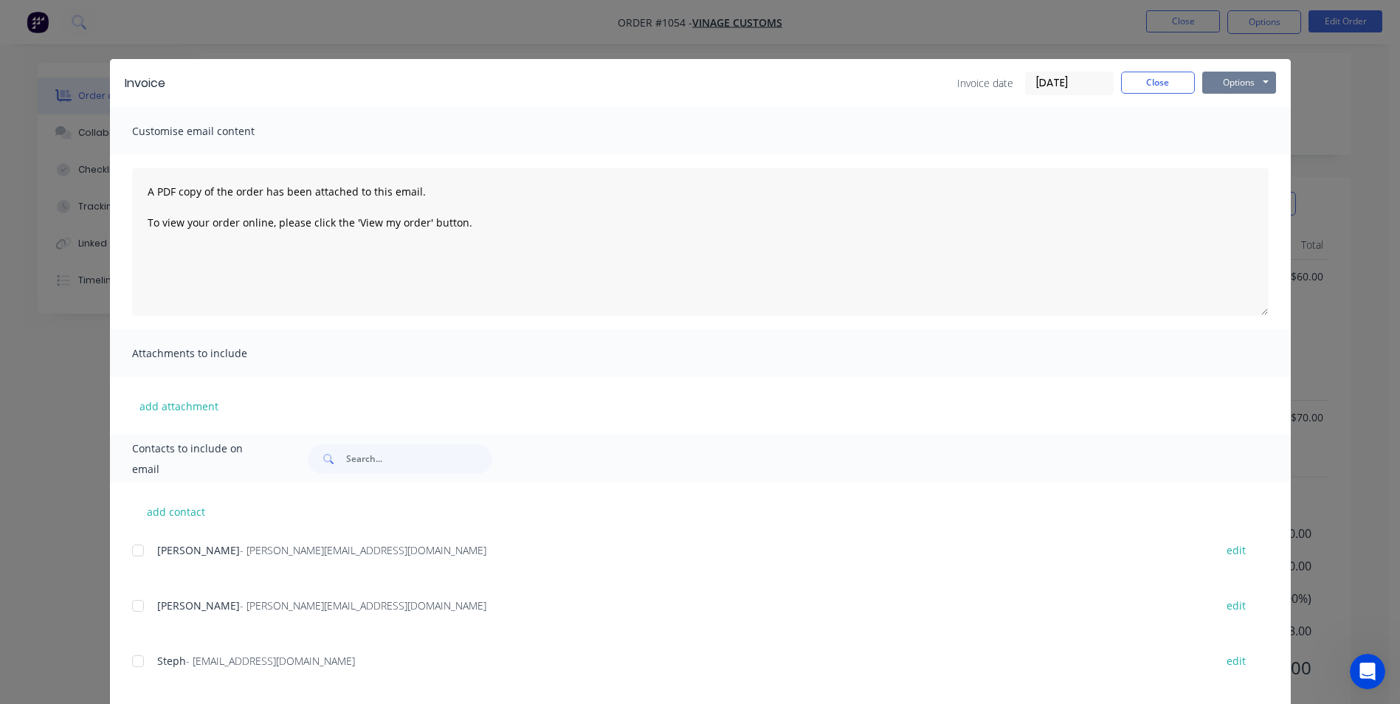
click at [1224, 83] on button "Options" at bounding box center [1239, 83] width 74 height 22
click at [1240, 137] on button "Print" at bounding box center [1249, 133] width 94 height 24
drag, startPoint x: 1150, startPoint y: 81, endPoint x: 1276, endPoint y: 52, distance: 128.7
click at [1154, 81] on button "Close" at bounding box center [1158, 83] width 74 height 22
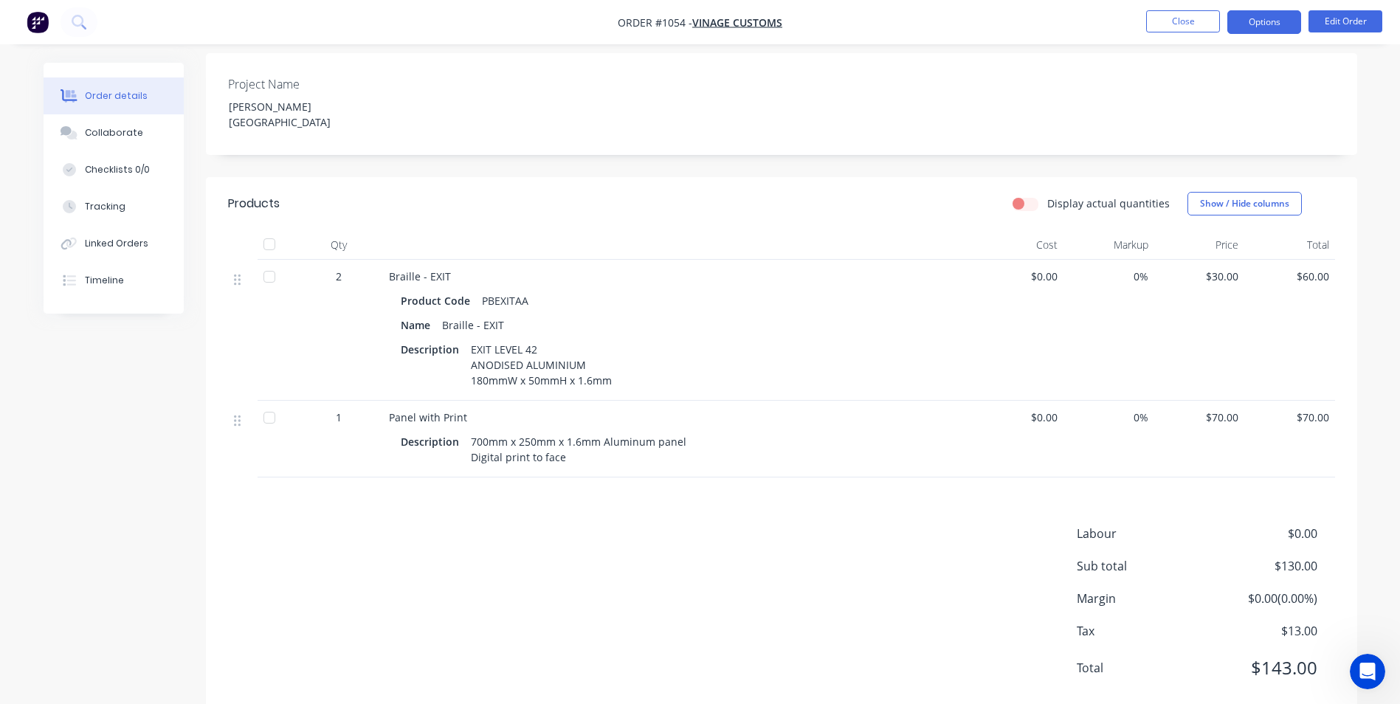
click at [1256, 20] on button "Options" at bounding box center [1265, 22] width 74 height 24
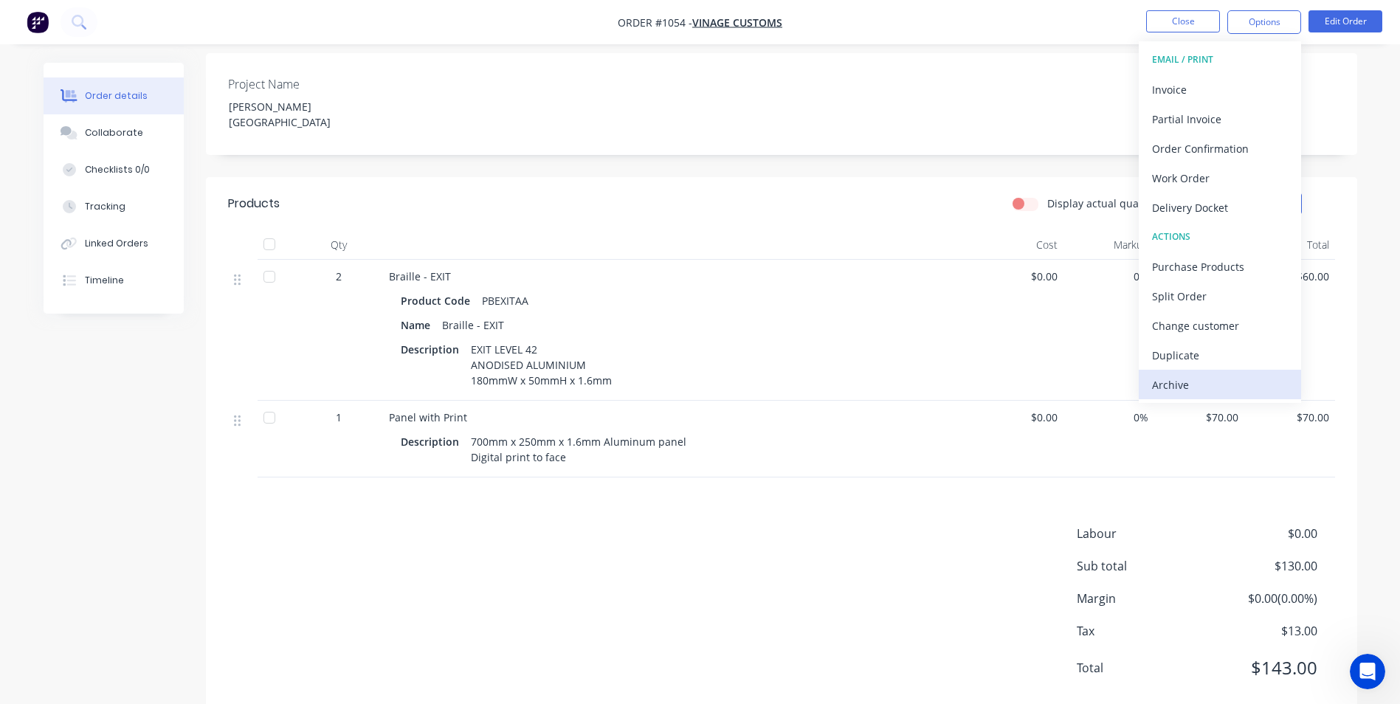
click at [1186, 387] on div "Archive" at bounding box center [1220, 384] width 136 height 21
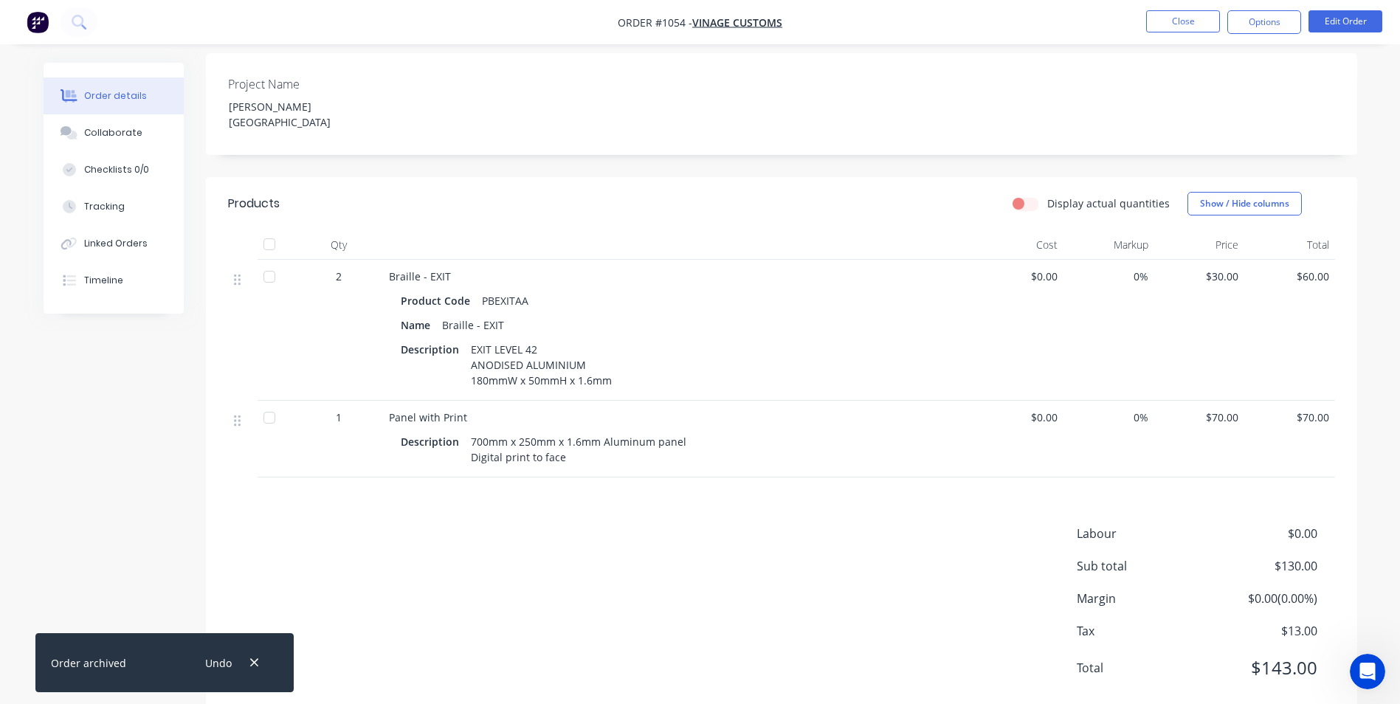
click at [1142, 23] on ul "Close Options Edit Order" at bounding box center [1265, 22] width 272 height 24
click at [1152, 20] on button "Close" at bounding box center [1183, 21] width 74 height 22
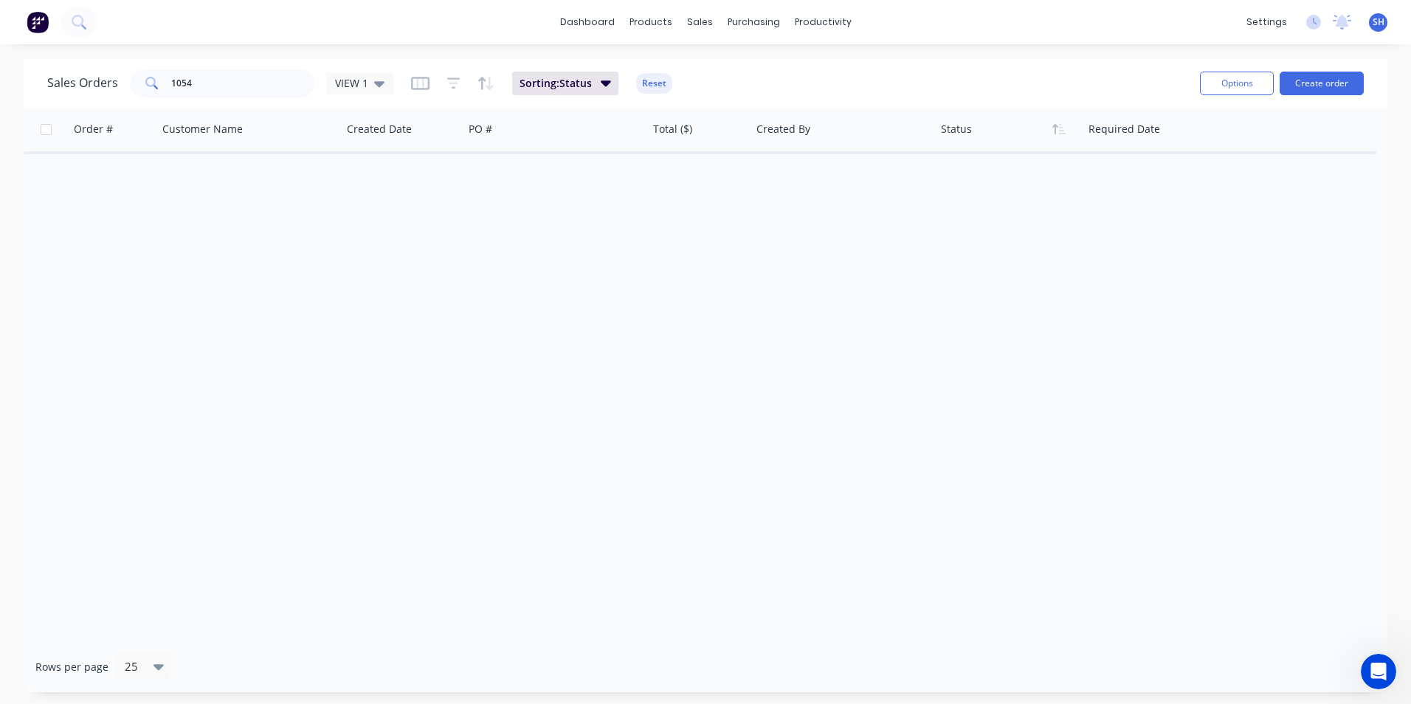
click at [706, 488] on div "Order # Customer Name Created Date PO # Total ($) Created By Status Required Da…" at bounding box center [706, 374] width 1364 height 534
click at [723, 71] on link "Sales Orders" at bounding box center [778, 70] width 196 height 30
drag, startPoint x: 285, startPoint y: 82, endPoint x: 158, endPoint y: 72, distance: 127.3
click at [158, 72] on div "1054" at bounding box center [222, 84] width 185 height 30
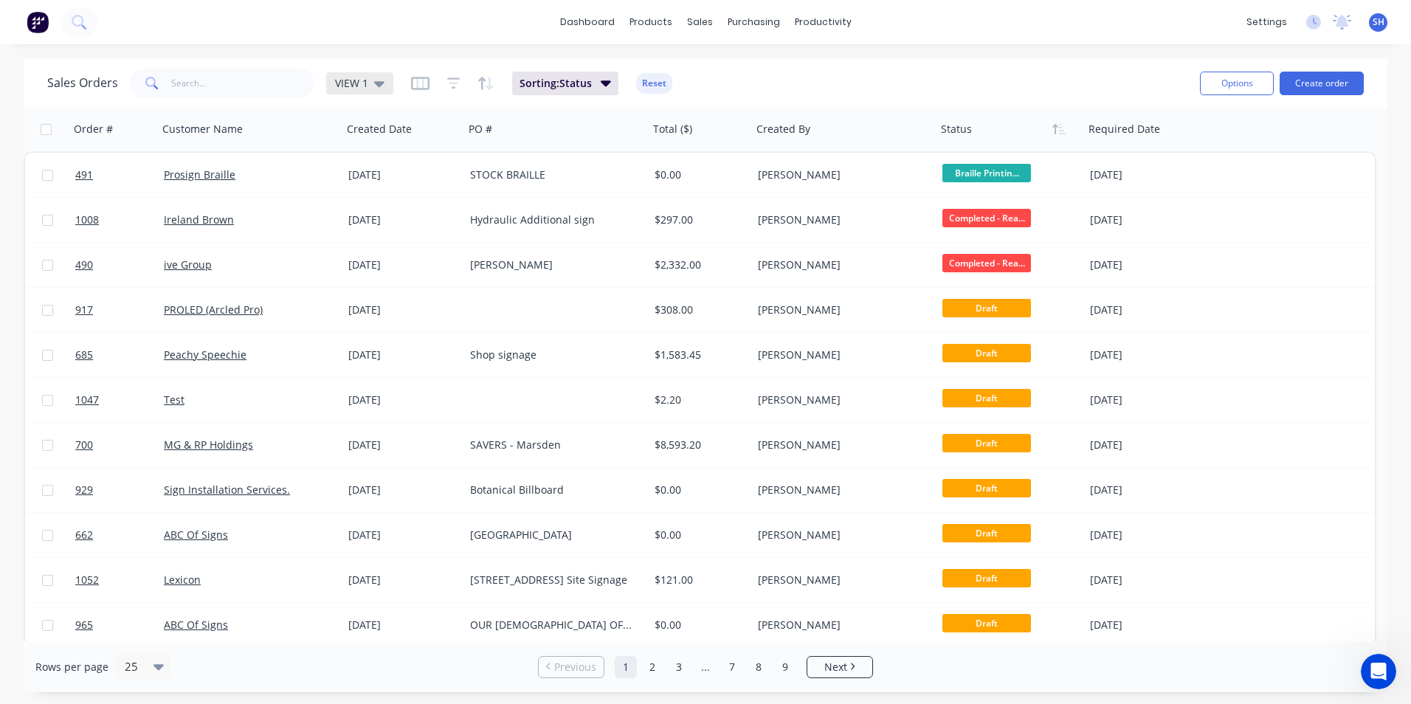
click at [374, 83] on icon at bounding box center [379, 83] width 10 height 16
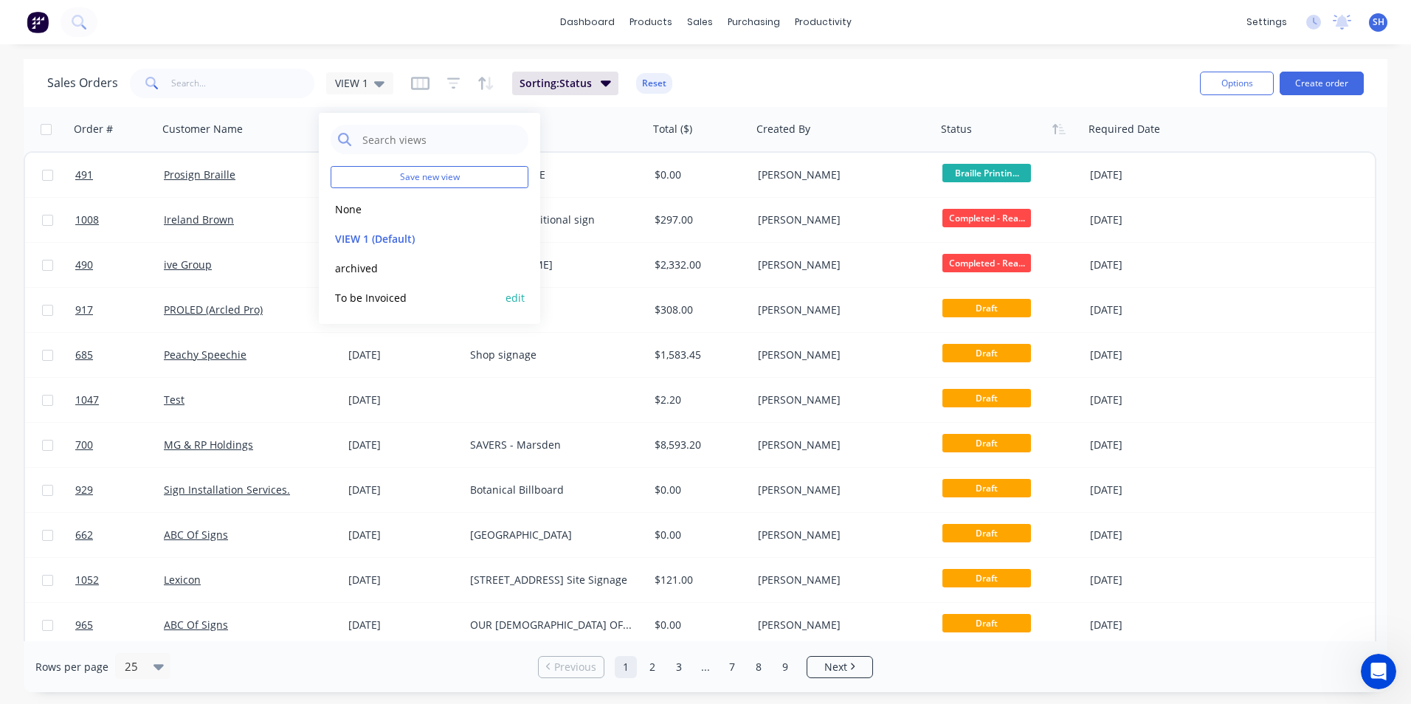
click at [403, 299] on button "To be Invoiced" at bounding box center [415, 297] width 168 height 17
